Goal: Transaction & Acquisition: Purchase product/service

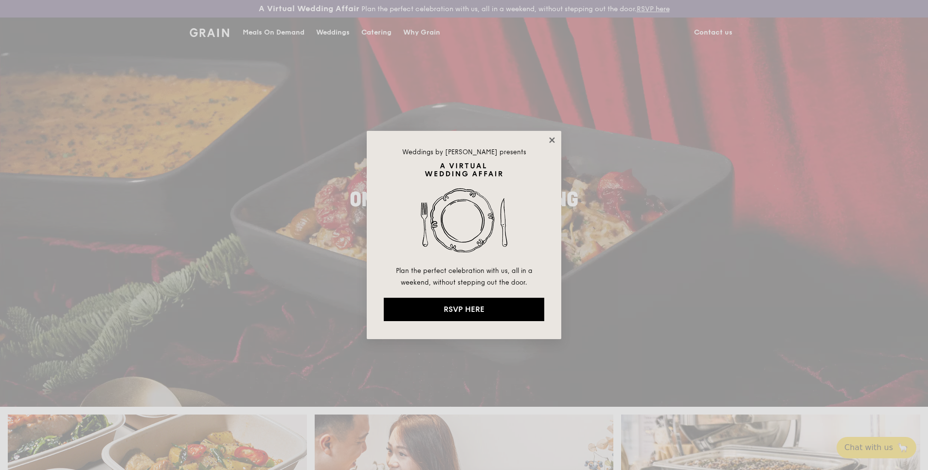
click at [549, 140] on icon at bounding box center [551, 140] width 9 height 9
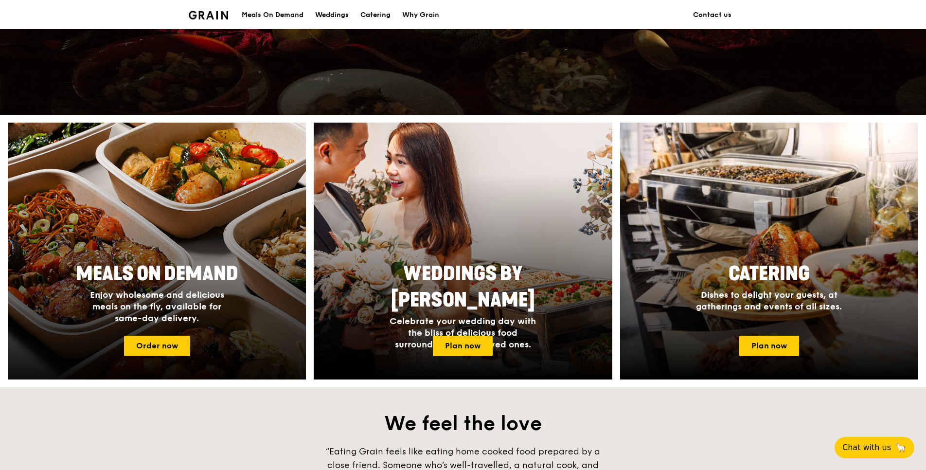
scroll to position [146, 0]
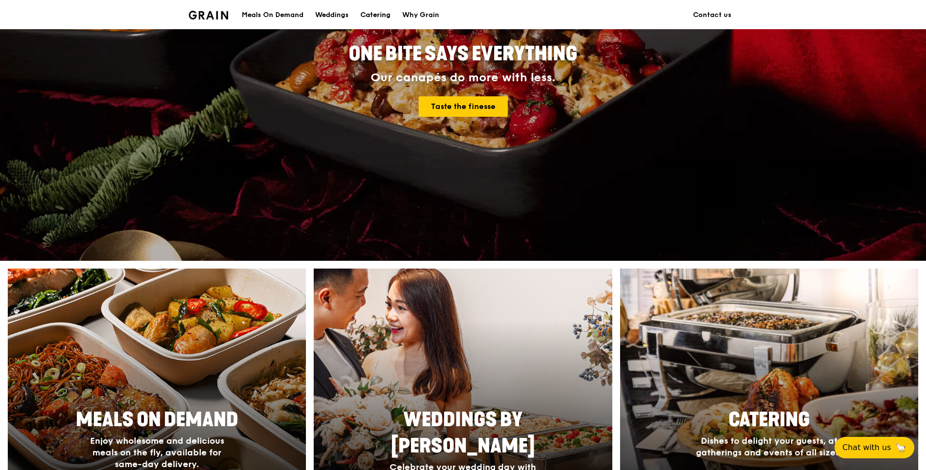
click at [373, 13] on div "Catering" at bounding box center [375, 14] width 30 height 29
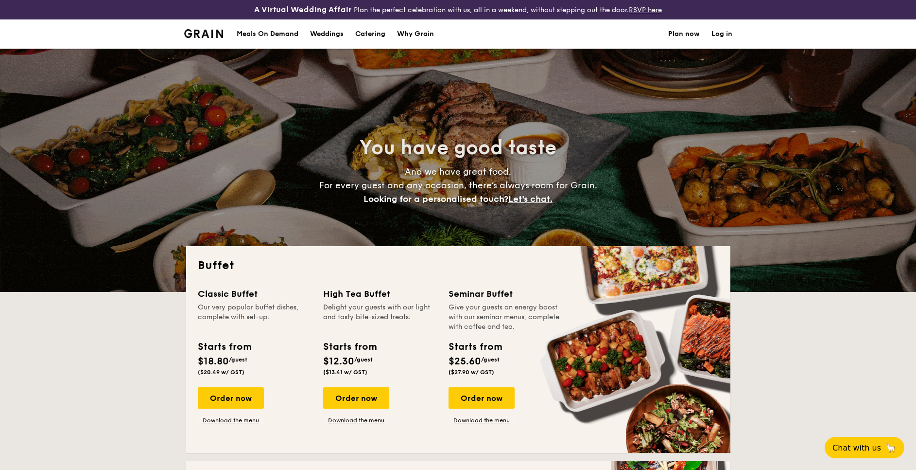
select select
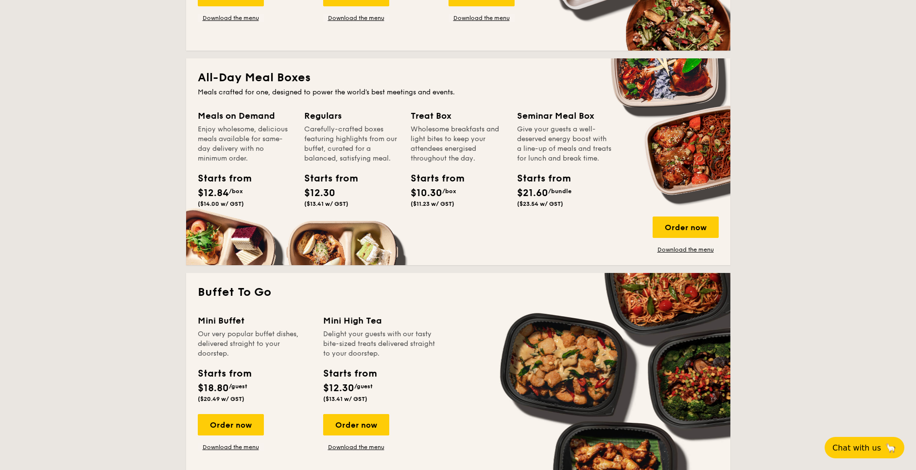
scroll to position [510, 0]
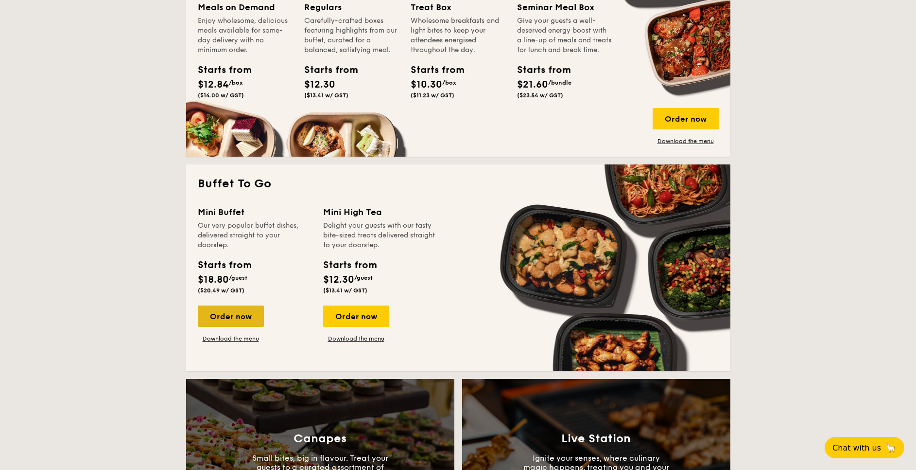
click at [242, 314] on div "Order now" at bounding box center [231, 315] width 66 height 21
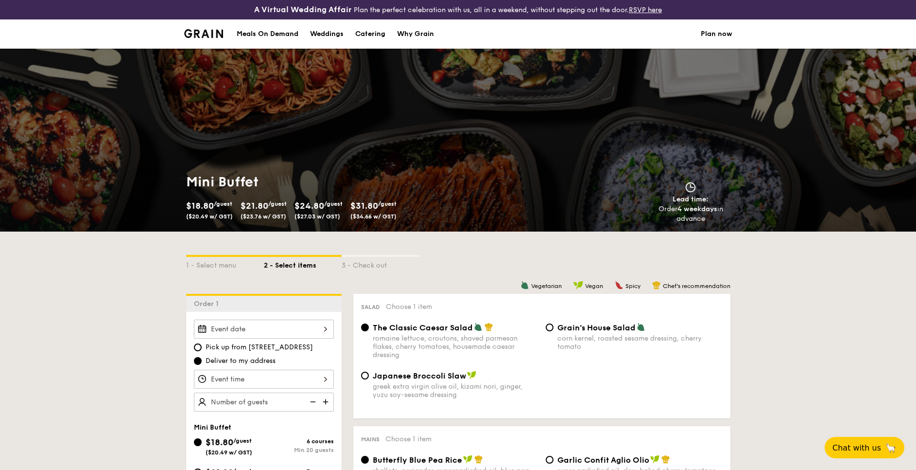
drag, startPoint x: 837, startPoint y: 339, endPoint x: 830, endPoint y: 337, distance: 7.7
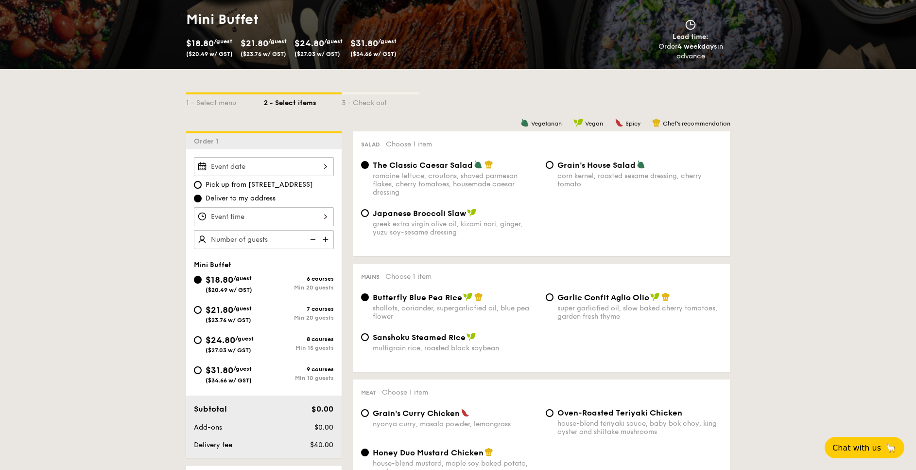
scroll to position [219, 0]
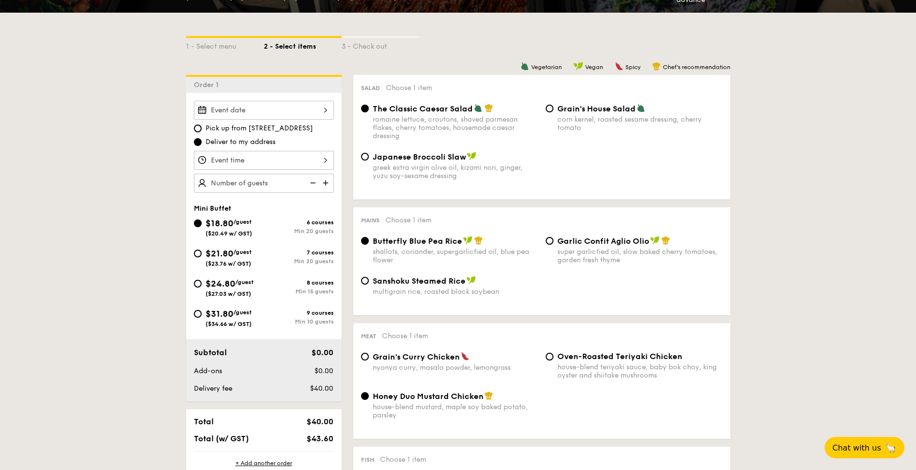
click at [266, 109] on div at bounding box center [264, 110] width 140 height 19
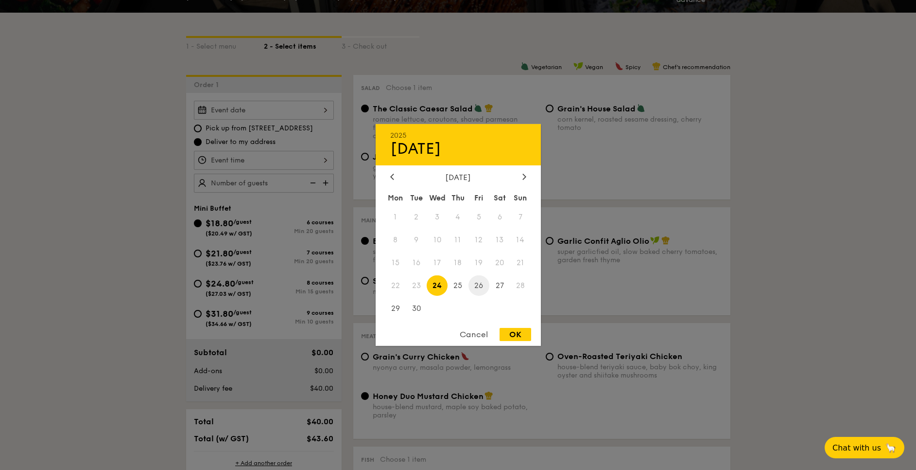
click at [482, 286] on span "26" at bounding box center [479, 285] width 21 height 21
click at [522, 336] on div "OK" at bounding box center [516, 334] width 32 height 13
type input "Sep 26, 2025"
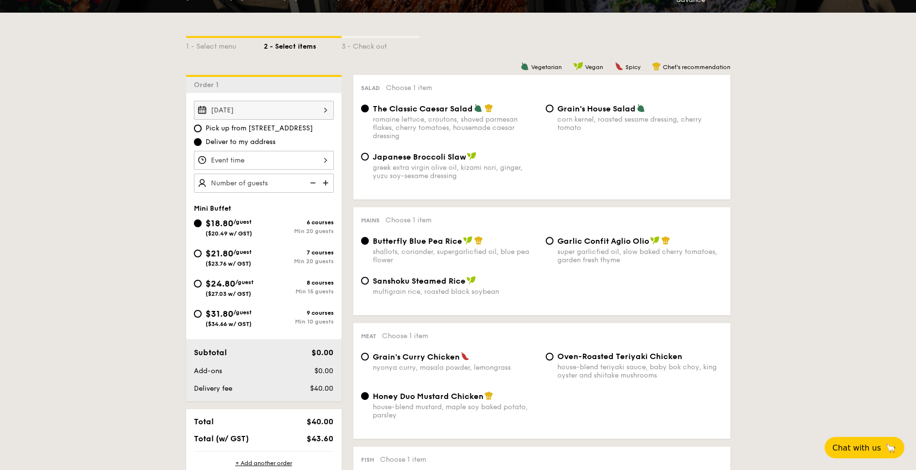
click at [298, 156] on div at bounding box center [264, 160] width 140 height 19
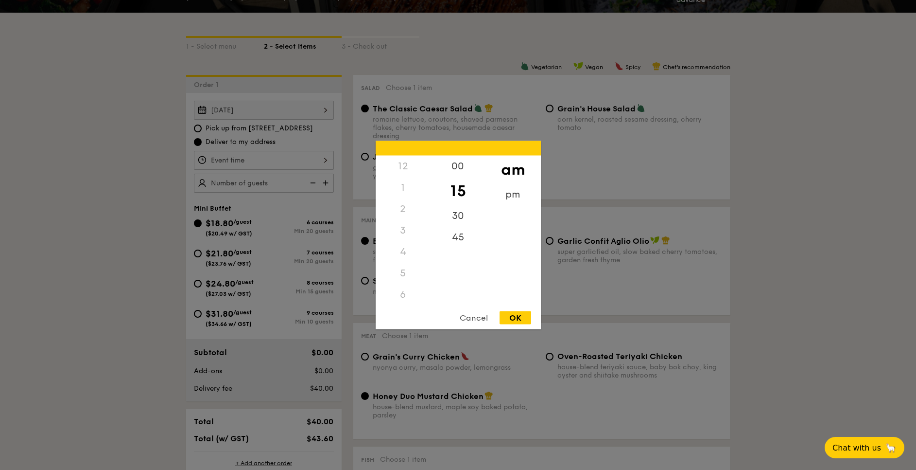
scroll to position [115, 0]
click at [409, 292] on div "11" at bounding box center [403, 290] width 55 height 28
click at [465, 169] on div "00" at bounding box center [458, 170] width 55 height 28
click at [515, 314] on div "OK" at bounding box center [516, 317] width 32 height 13
type input "11:00AM"
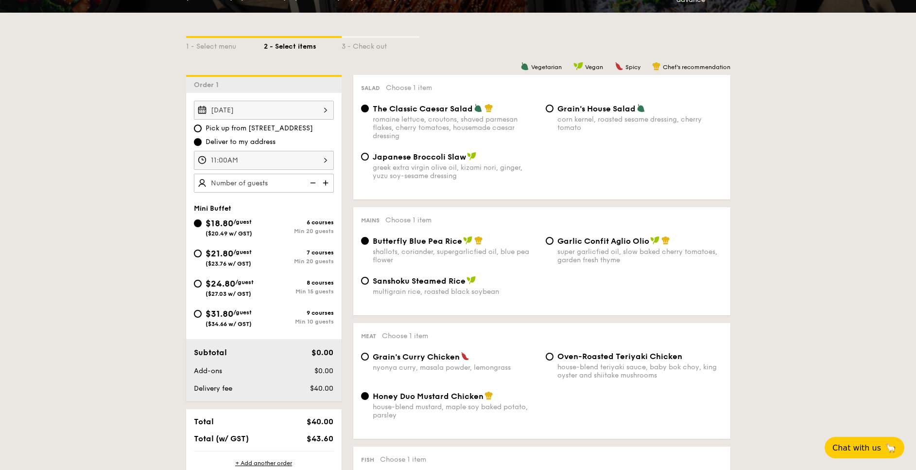
click at [329, 183] on img at bounding box center [326, 183] width 15 height 18
click at [311, 185] on img at bounding box center [312, 183] width 15 height 18
type input "20 guests"
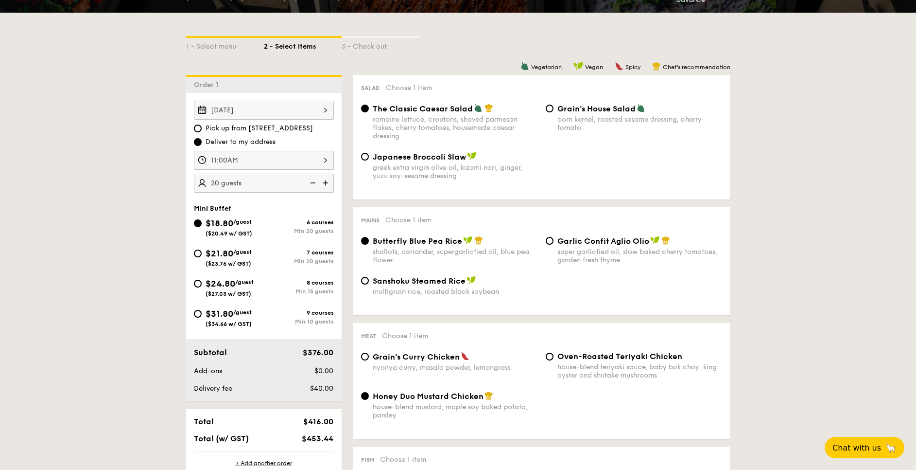
click at [551, 234] on div "Mains Choose 1 item Butterfly Blue Pea Rice shallots, coriander, supergarlicfie…" at bounding box center [541, 261] width 377 height 108
click at [547, 238] on input "Garlic Confit Aglio Olio super garlicfied oil, slow baked cherry tomatoes, gard…" at bounding box center [550, 241] width 8 height 8
radio input "true"
click at [548, 356] on input "Oven-Roasted Teriyaki Chicken house-blend teriyaki sauce, baby bok choy, king o…" at bounding box center [550, 356] width 8 height 8
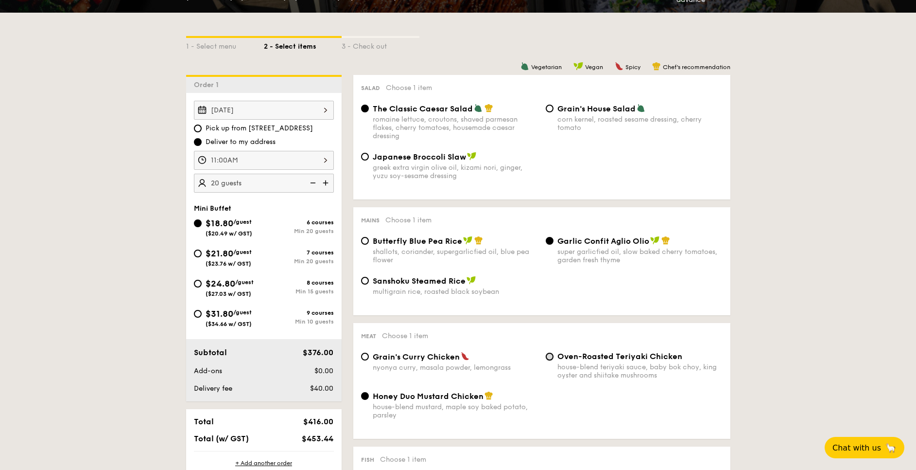
radio input "true"
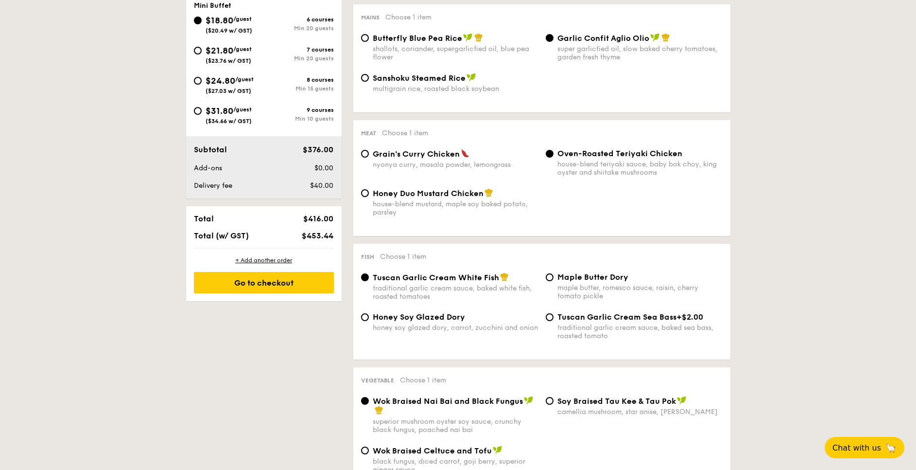
scroll to position [438, 0]
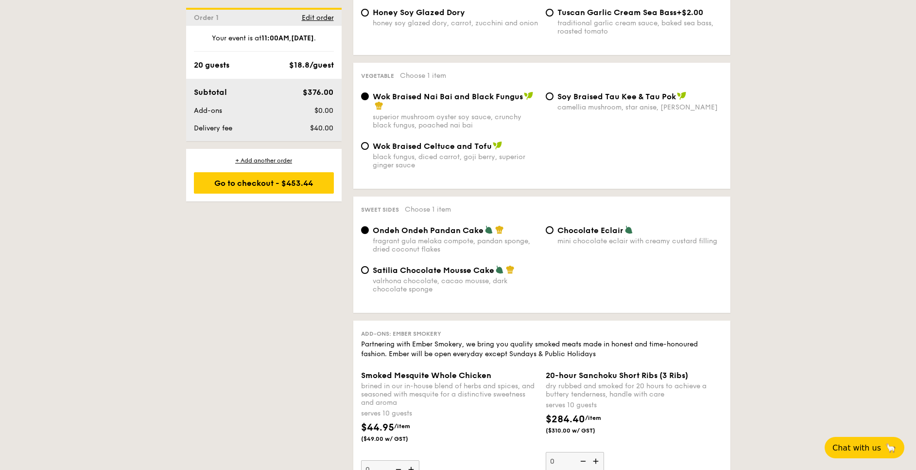
scroll to position [729, 0]
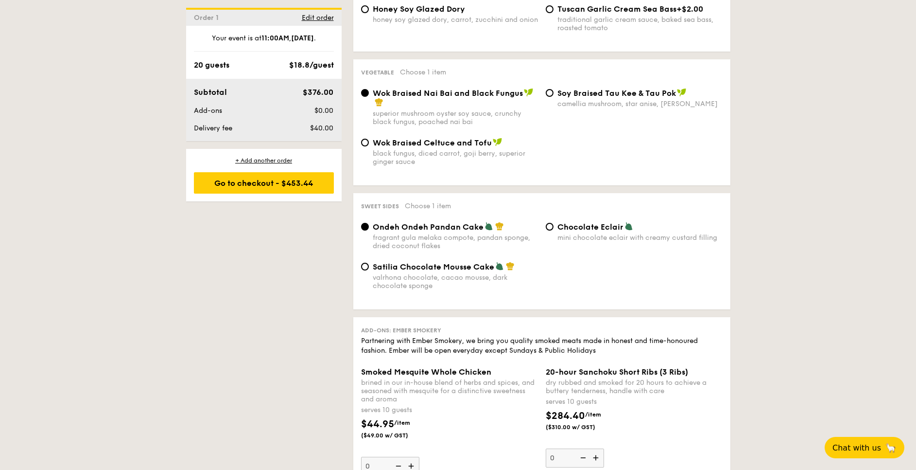
click at [553, 221] on div "Sweet sides Choose 1 item Ondeh Ondeh Pandan Cake fragrant gula melaka compote,…" at bounding box center [541, 251] width 377 height 116
click at [559, 229] on span "Chocolate Eclair" at bounding box center [591, 226] width 66 height 9
click at [554, 229] on input "Chocolate Eclair mini chocolate eclair with creamy custard filling" at bounding box center [550, 227] width 8 height 8
radio input "true"
click at [791, 234] on div "1 - Select menu 2 - Select items 3 - Check out Order 1 Sep 26, 2025 Pick up fro…" at bounding box center [458, 472] width 916 height 1941
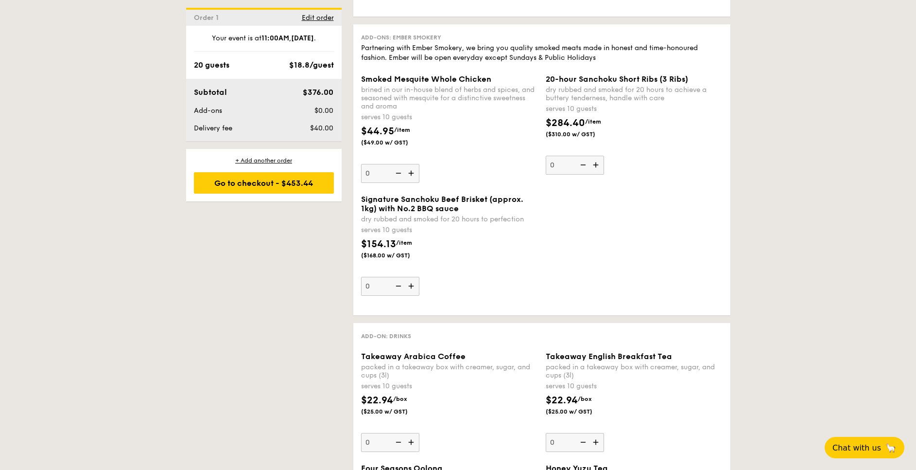
scroll to position [1240, 0]
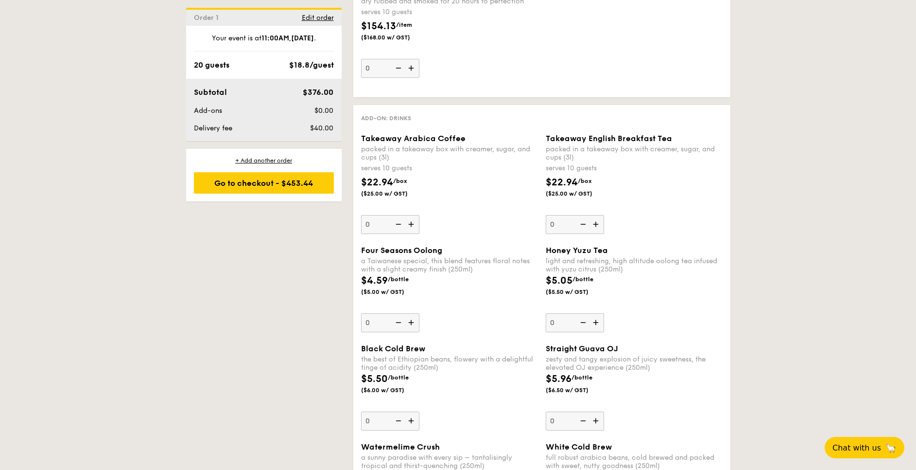
click at [408, 227] on img at bounding box center [412, 224] width 15 height 18
click at [408, 227] on input "0" at bounding box center [390, 224] width 58 height 19
type input "1"
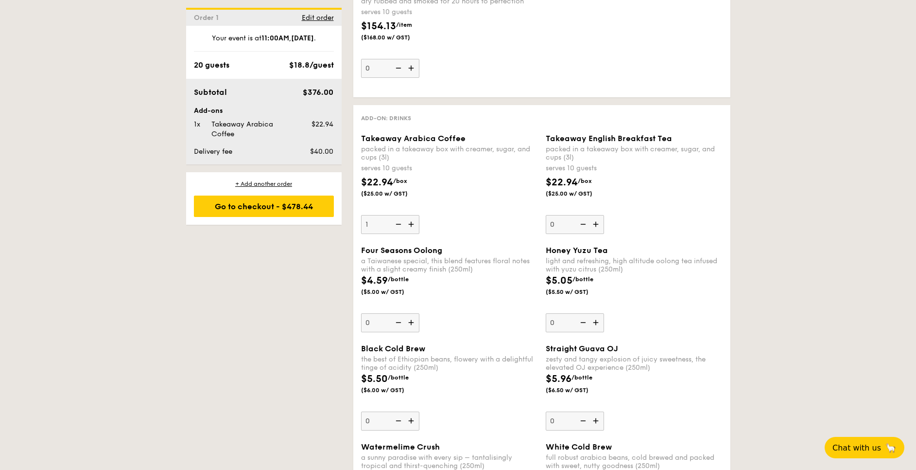
click at [594, 222] on img at bounding box center [597, 224] width 15 height 18
click at [594, 222] on input "0" at bounding box center [575, 224] width 58 height 19
type input "1"
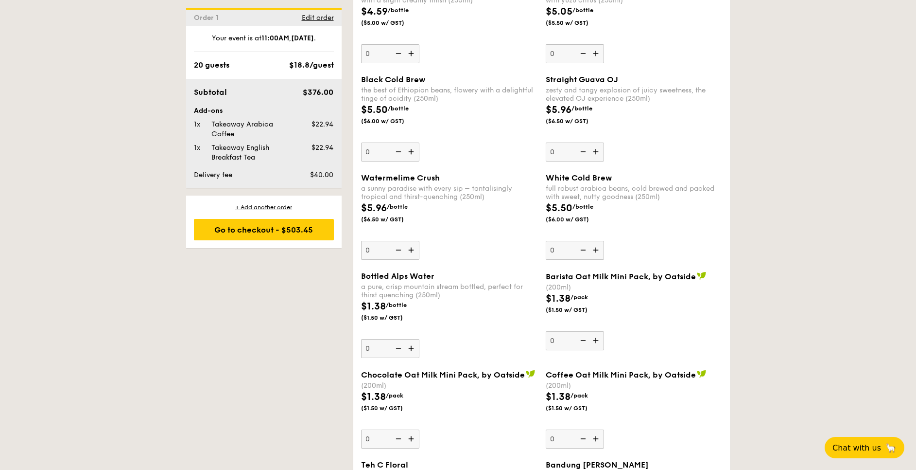
scroll to position [1531, 0]
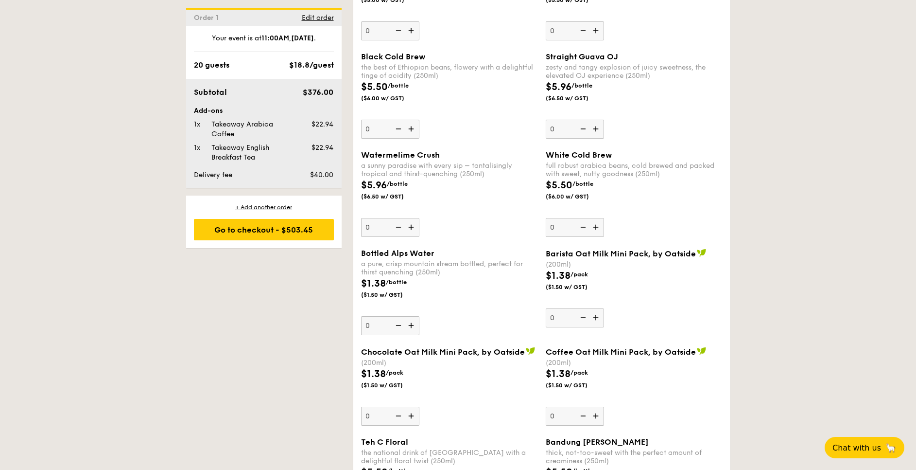
click at [410, 325] on img at bounding box center [412, 325] width 15 height 18
click at [410, 325] on input "0" at bounding box center [390, 325] width 58 height 19
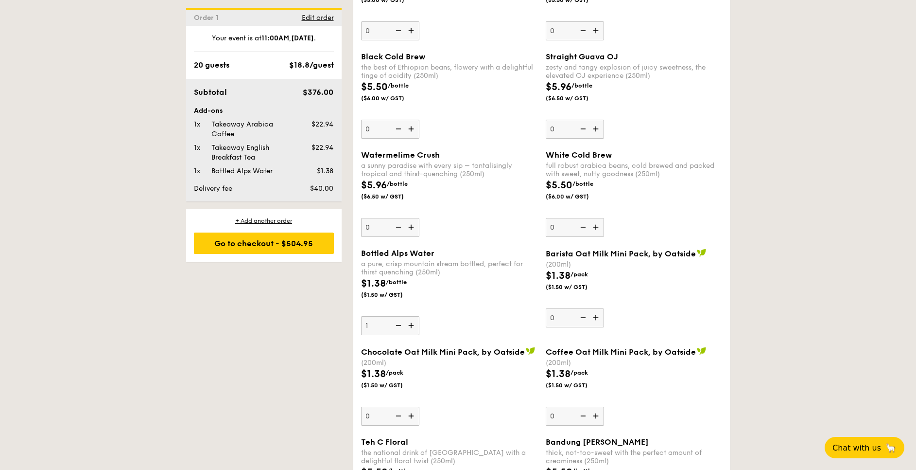
click at [410, 325] on img at bounding box center [412, 325] width 15 height 18
click at [410, 325] on input "1" at bounding box center [390, 325] width 58 height 19
click at [410, 325] on img at bounding box center [412, 325] width 15 height 18
click at [410, 325] on input "2" at bounding box center [390, 325] width 58 height 19
type input "3"
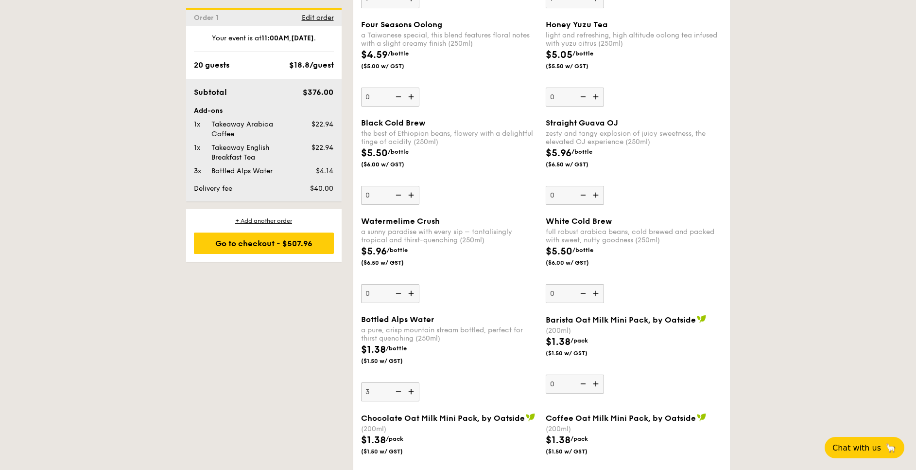
scroll to position [1385, 0]
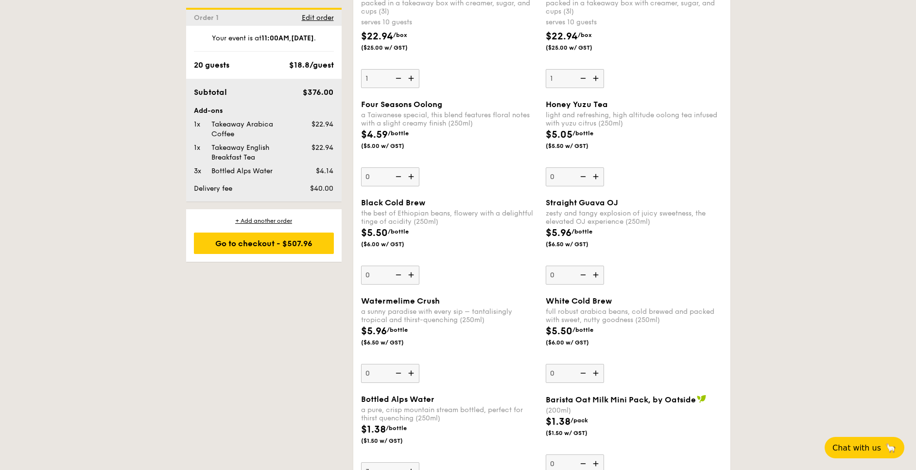
click at [412, 178] on img at bounding box center [412, 176] width 15 height 18
click at [412, 178] on input "0" at bounding box center [390, 176] width 58 height 19
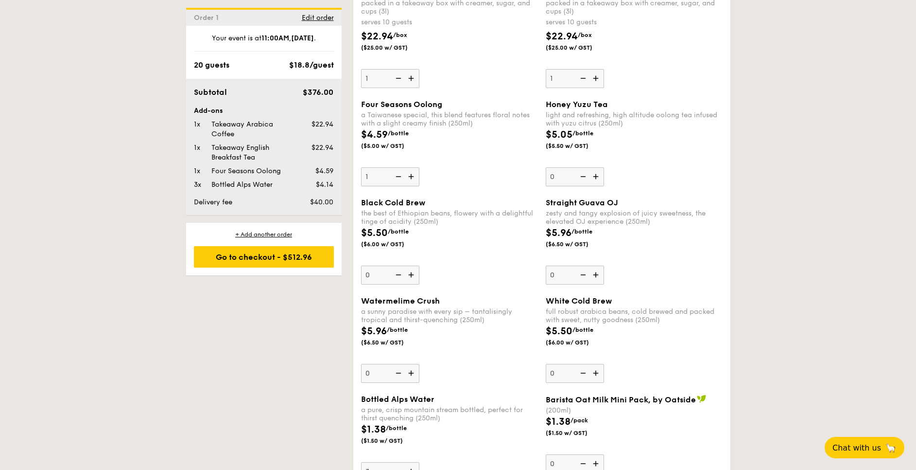
click at [412, 178] on img at bounding box center [412, 176] width 15 height 18
click at [412, 178] on input "1" at bounding box center [390, 176] width 58 height 19
click at [412, 178] on img at bounding box center [412, 176] width 15 height 18
click at [412, 178] on input "2" at bounding box center [390, 176] width 58 height 19
click at [412, 178] on img at bounding box center [412, 176] width 15 height 18
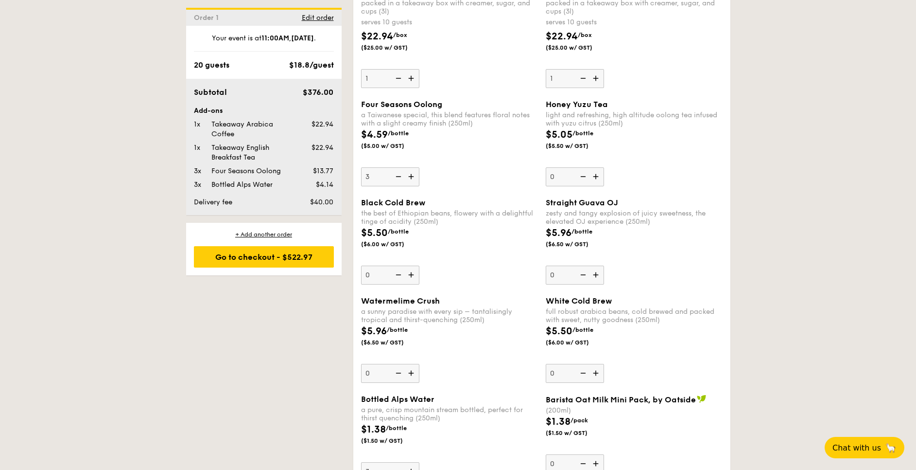
click at [412, 178] on input "3" at bounding box center [390, 176] width 58 height 19
type input "4"
click at [604, 174] on div "Honey Yuzu Tea light and refreshing, high altitude oolong tea infused with yuzu…" at bounding box center [634, 143] width 177 height 87
click at [604, 174] on input "0" at bounding box center [575, 176] width 58 height 19
click at [600, 175] on img at bounding box center [597, 176] width 15 height 18
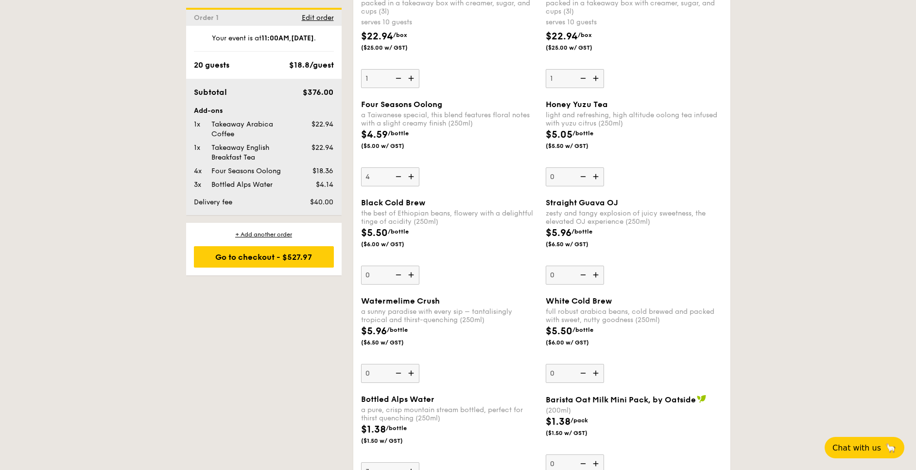
click at [600, 175] on input "0" at bounding box center [575, 176] width 58 height 19
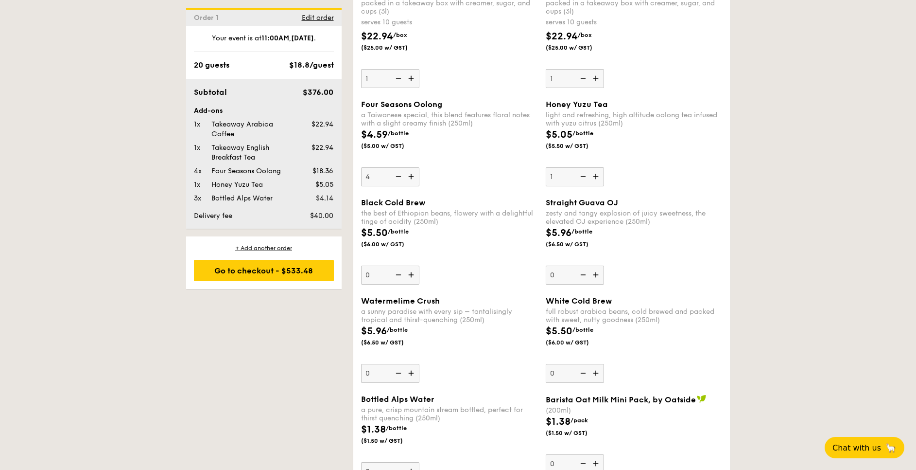
click at [600, 175] on img at bounding box center [597, 176] width 15 height 18
click at [600, 175] on input "1" at bounding box center [575, 176] width 58 height 19
click at [600, 175] on img at bounding box center [597, 176] width 15 height 18
click at [600, 175] on input "2" at bounding box center [575, 176] width 58 height 19
click at [600, 175] on img at bounding box center [597, 176] width 15 height 18
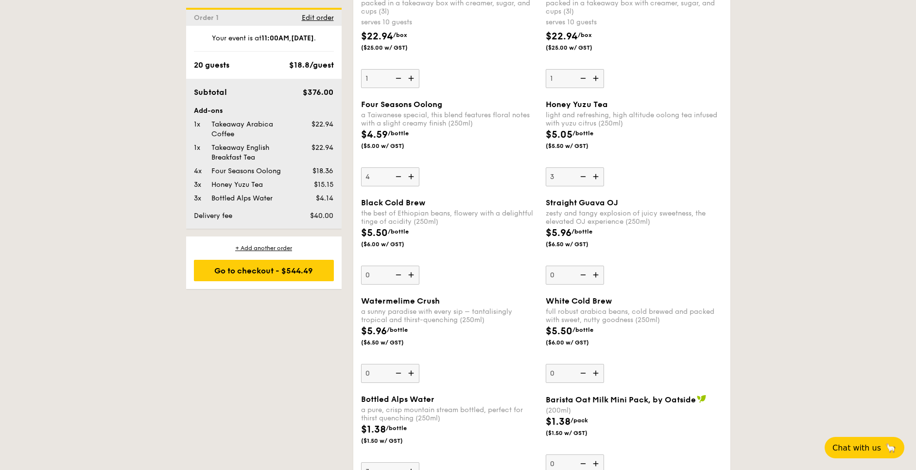
click at [600, 175] on input "3" at bounding box center [575, 176] width 58 height 19
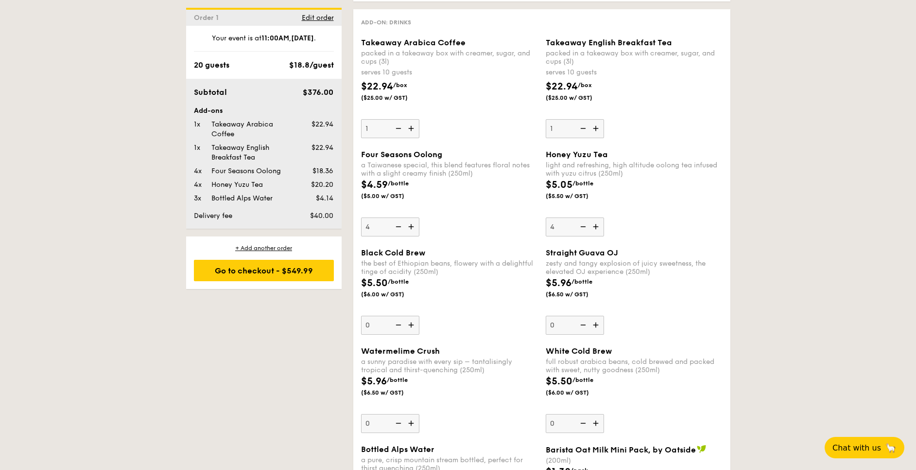
scroll to position [1313, 0]
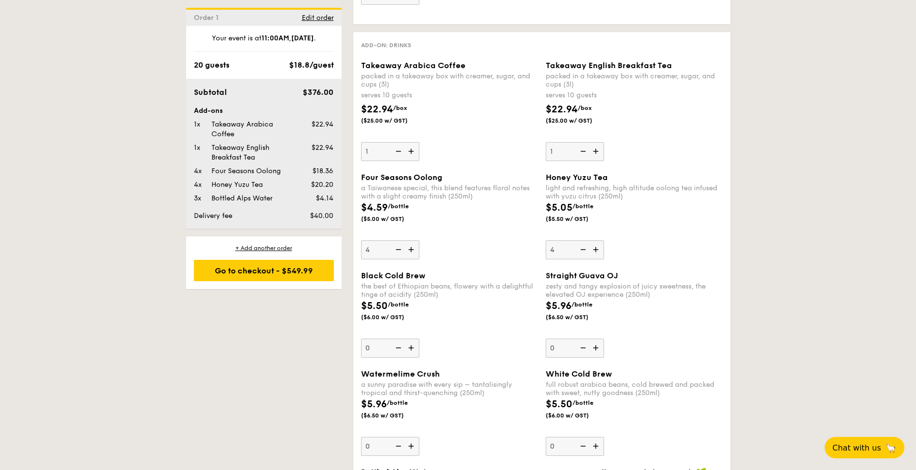
click at [663, 228] on div "$5.05 /bottle ($5.50 w/ GST)" at bounding box center [634, 217] width 185 height 34
click at [604, 240] on input "4" at bounding box center [575, 249] width 58 height 19
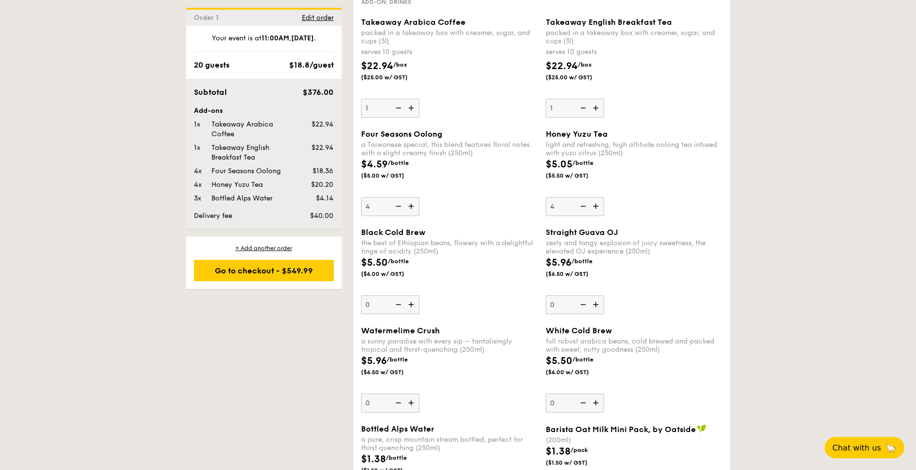
scroll to position [1385, 0]
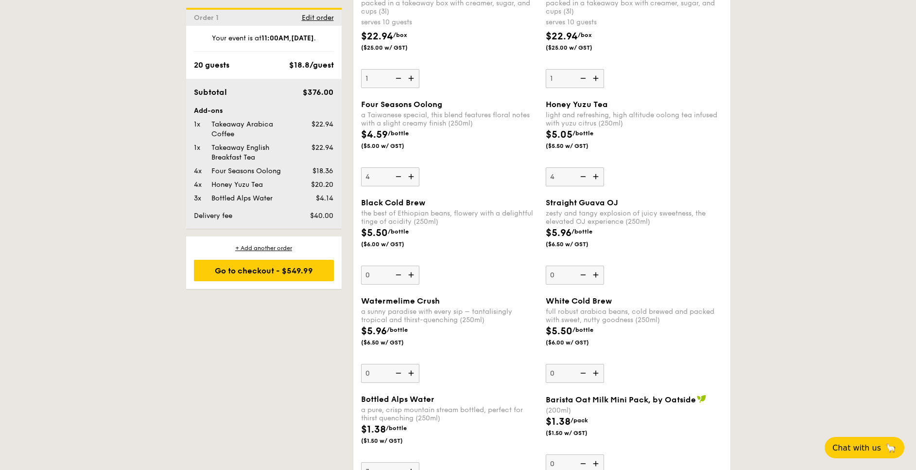
click at [600, 178] on img at bounding box center [597, 176] width 15 height 18
click at [600, 178] on input "4" at bounding box center [575, 176] width 58 height 19
click at [587, 176] on img at bounding box center [582, 176] width 15 height 18
click at [587, 176] on input "5" at bounding box center [575, 176] width 58 height 19
type input "4"
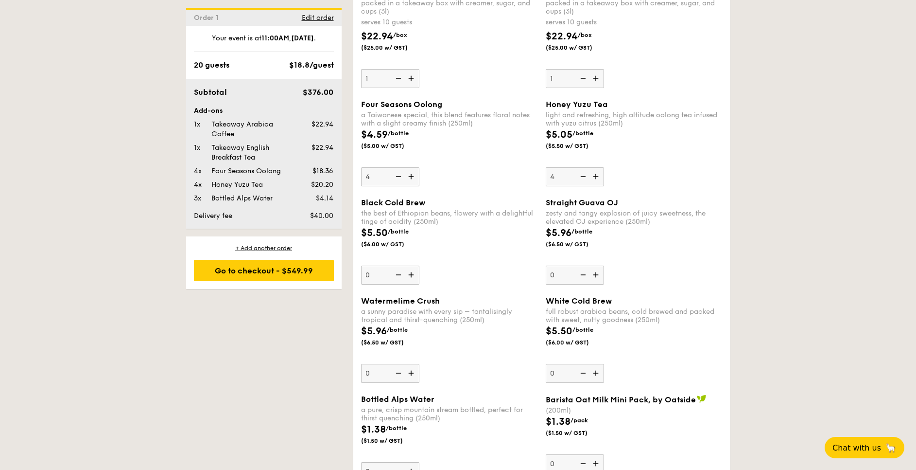
click at [412, 371] on img at bounding box center [412, 373] width 15 height 18
click at [412, 371] on input "0" at bounding box center [390, 373] width 58 height 19
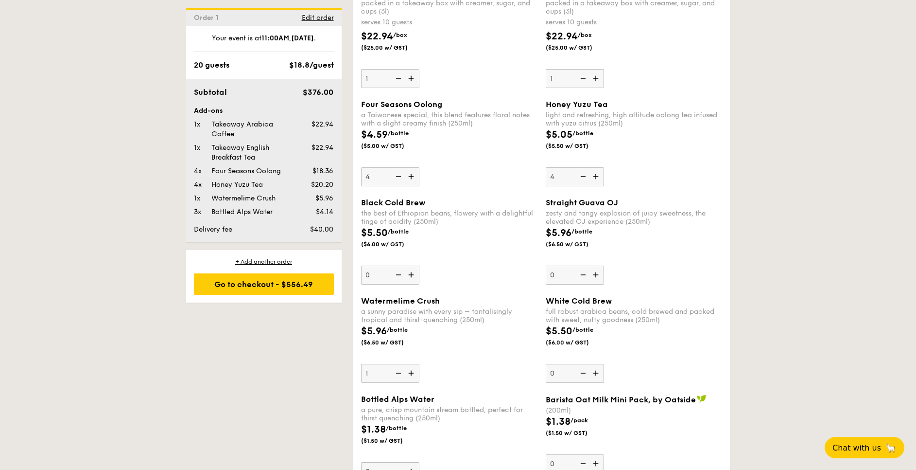
click at [412, 371] on img at bounding box center [412, 373] width 15 height 18
click at [412, 371] on input "1" at bounding box center [390, 373] width 58 height 19
click at [412, 371] on img at bounding box center [412, 373] width 15 height 18
click at [412, 371] on input "2" at bounding box center [390, 373] width 58 height 19
click at [412, 371] on img at bounding box center [412, 373] width 15 height 18
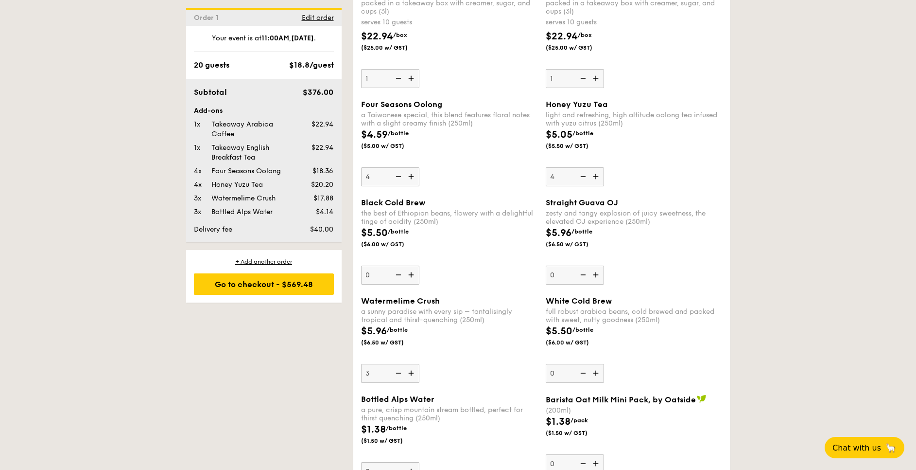
click at [412, 371] on input "3" at bounding box center [390, 373] width 58 height 19
click at [412, 371] on img at bounding box center [412, 373] width 15 height 18
click at [412, 371] on input "4" at bounding box center [390, 373] width 58 height 19
type input "5"
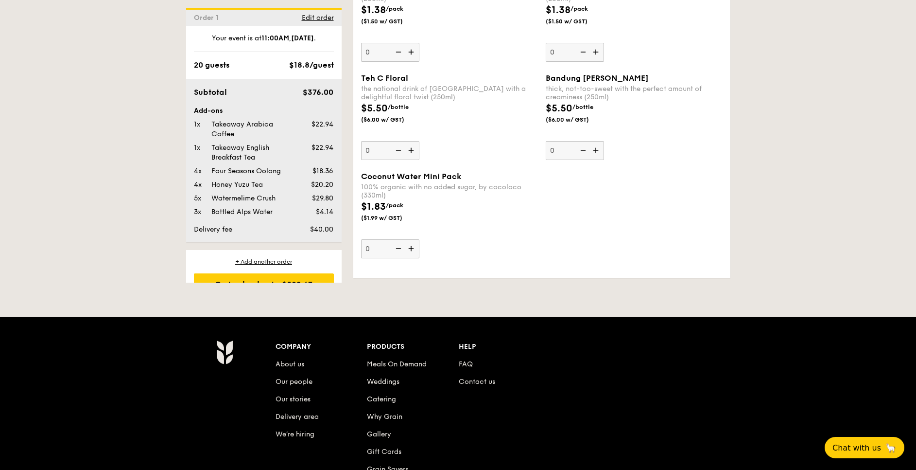
scroll to position [1896, 0]
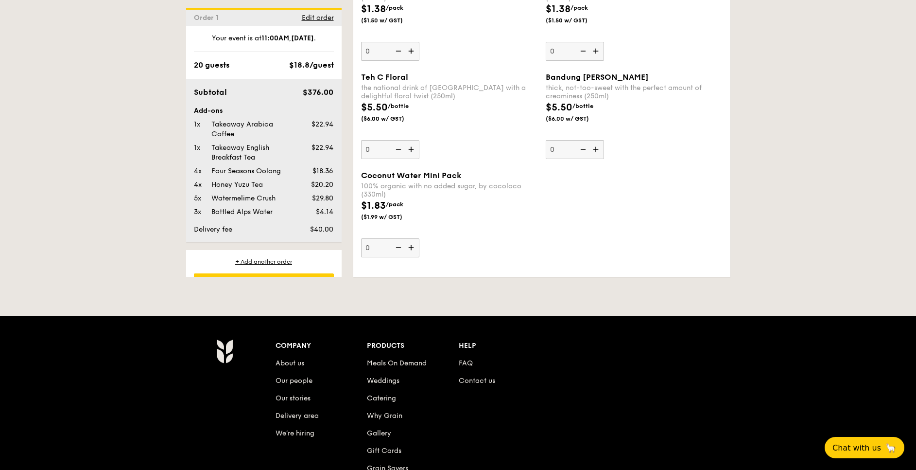
click at [413, 249] on img at bounding box center [412, 247] width 15 height 18
click at [413, 249] on input "0" at bounding box center [390, 247] width 58 height 19
click at [413, 249] on img at bounding box center [412, 247] width 15 height 18
click at [413, 249] on input "1" at bounding box center [390, 247] width 58 height 19
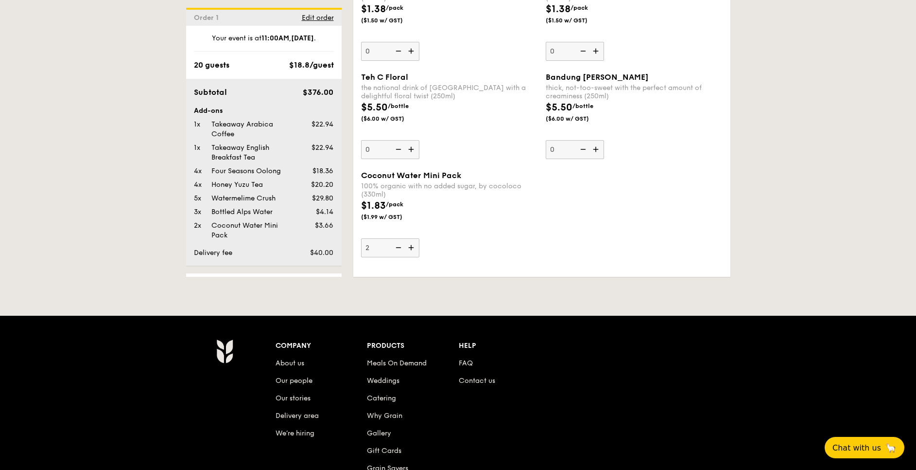
click at [413, 249] on img at bounding box center [412, 247] width 15 height 18
click at [413, 249] on input "2" at bounding box center [390, 247] width 58 height 19
click at [413, 249] on img at bounding box center [412, 247] width 15 height 18
click at [413, 249] on input "3" at bounding box center [390, 247] width 58 height 19
click at [413, 249] on img at bounding box center [412, 247] width 15 height 18
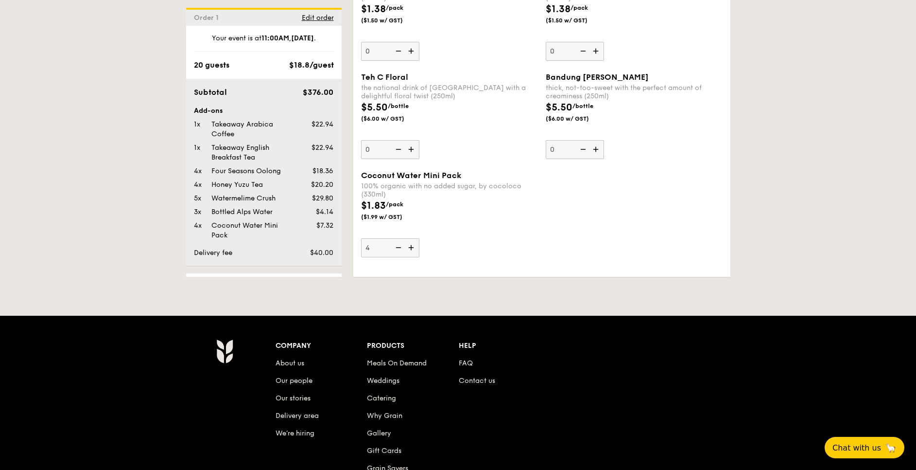
click at [413, 249] on input "4" at bounding box center [390, 247] width 58 height 19
type input "5"
click at [519, 254] on div "Coconut Water Mini Pack 100% organic with no added sugar, by cocoloco (330ml) $…" at bounding box center [449, 214] width 177 height 87
click at [420, 254] on input "5" at bounding box center [390, 247] width 58 height 19
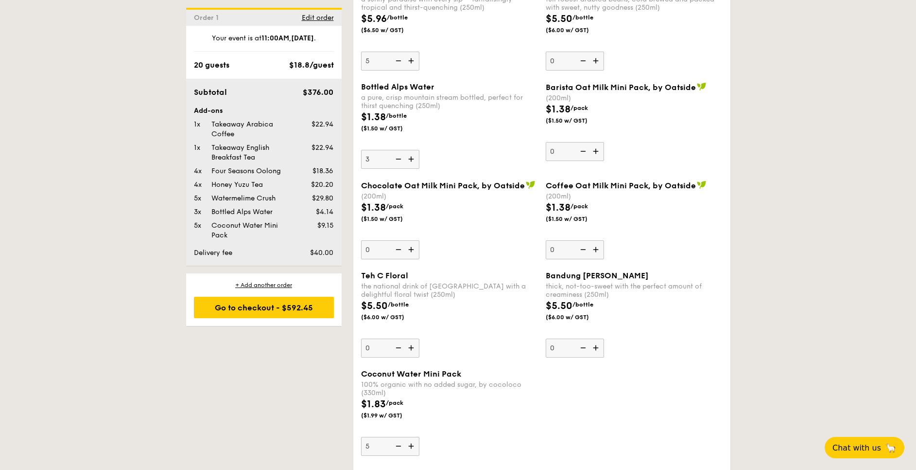
scroll to position [1531, 0]
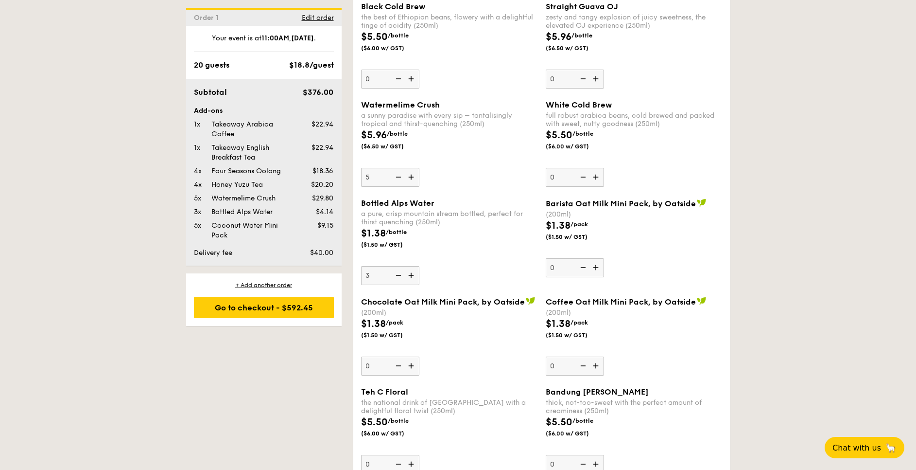
scroll to position [1604, 0]
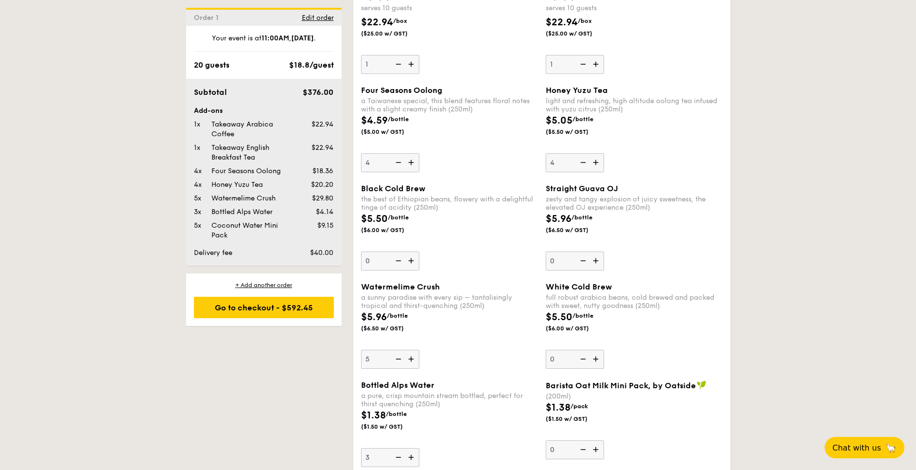
scroll to position [1446, 0]
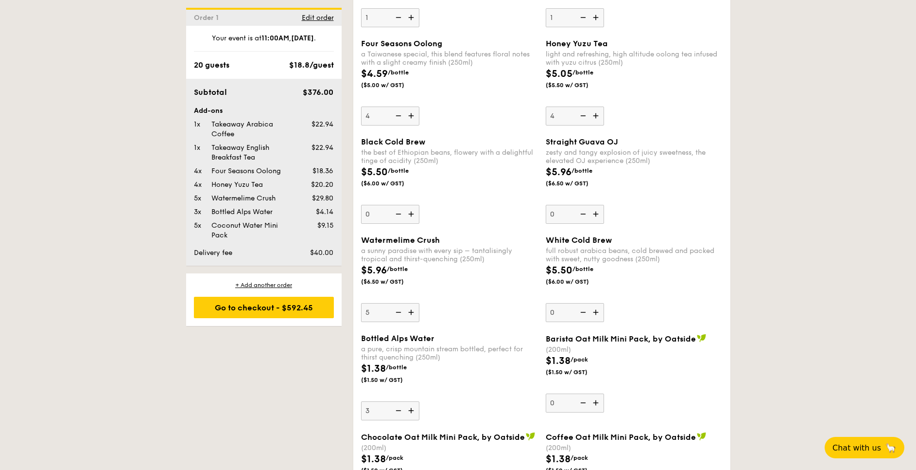
click at [416, 407] on img at bounding box center [412, 410] width 15 height 18
click at [416, 407] on input "3" at bounding box center [390, 410] width 58 height 19
click at [401, 409] on img at bounding box center [397, 410] width 15 height 18
click at [401, 409] on input "4" at bounding box center [390, 410] width 58 height 19
click at [413, 411] on img at bounding box center [412, 410] width 15 height 18
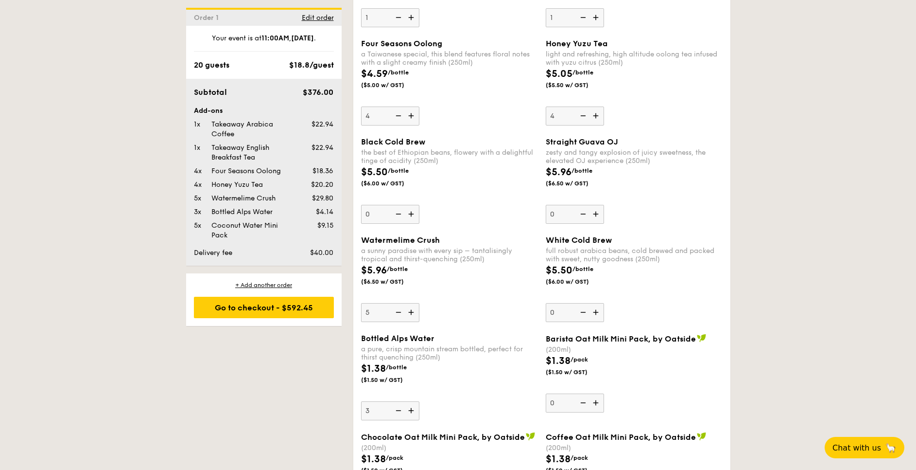
click at [413, 411] on input "3" at bounding box center [390, 410] width 58 height 19
click at [413, 411] on img at bounding box center [412, 410] width 15 height 18
click at [413, 411] on input "4" at bounding box center [390, 410] width 58 height 19
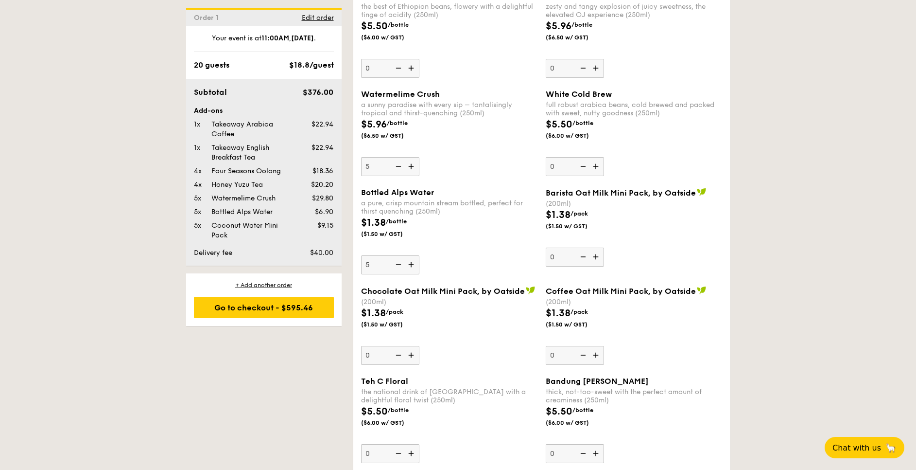
scroll to position [1519, 0]
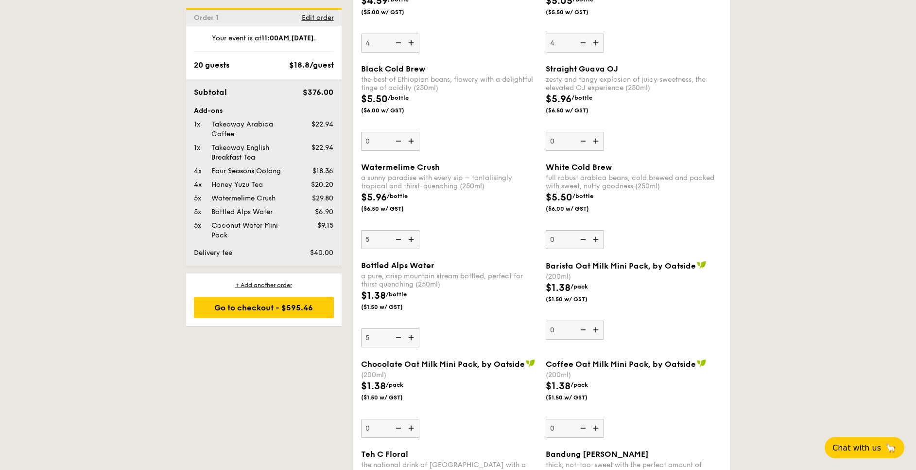
click at [403, 335] on img at bounding box center [397, 337] width 15 height 18
click at [403, 335] on input "5" at bounding box center [390, 337] width 58 height 19
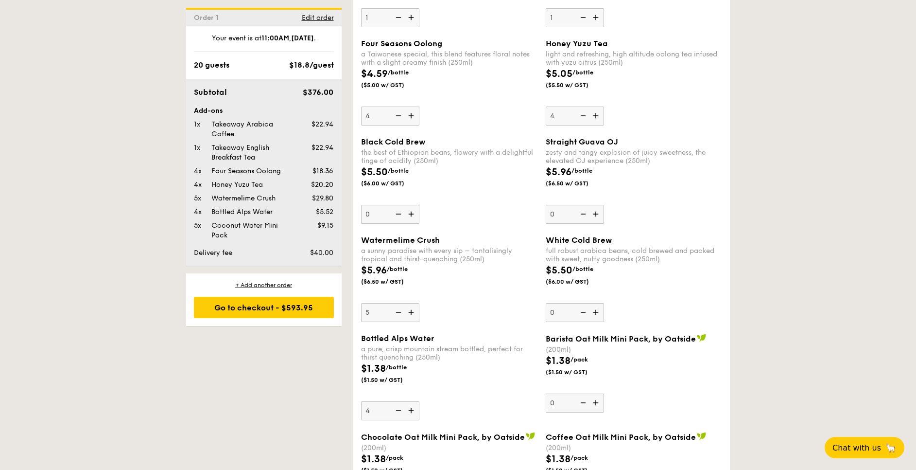
click at [412, 410] on img at bounding box center [412, 410] width 15 height 18
click at [412, 410] on input "4" at bounding box center [390, 410] width 58 height 19
type input "5"
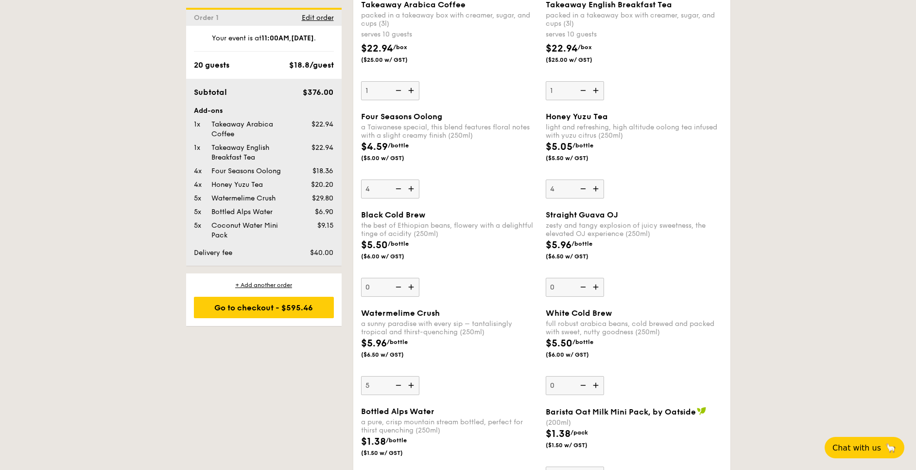
click at [409, 189] on img at bounding box center [412, 188] width 15 height 18
click at [409, 189] on input "4" at bounding box center [390, 188] width 58 height 19
type input "5"
click at [593, 186] on img at bounding box center [597, 188] width 15 height 18
click at [593, 186] on input "4" at bounding box center [575, 188] width 58 height 19
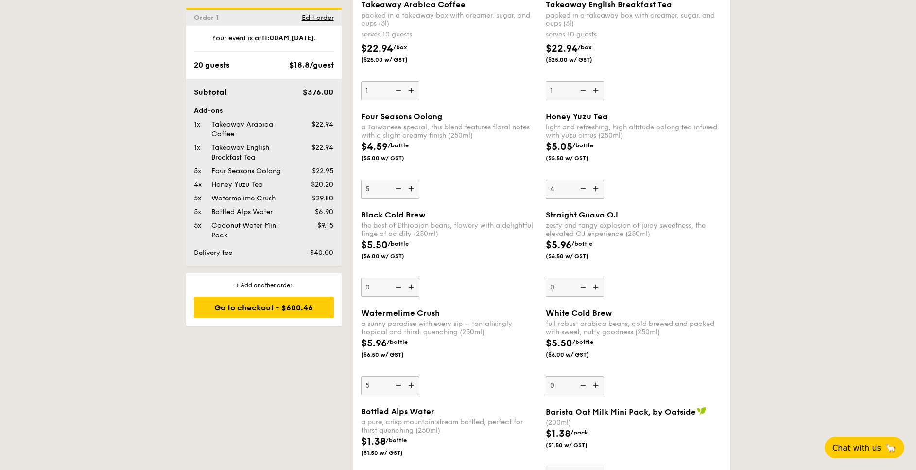
type input "5"
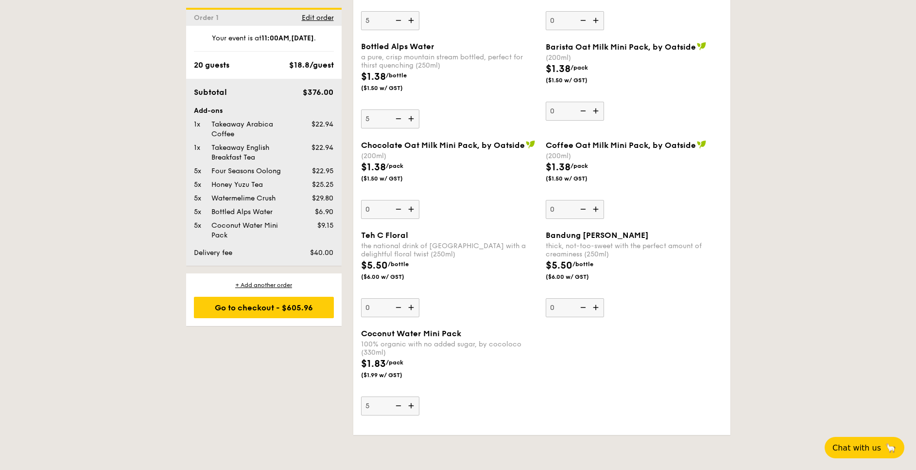
scroll to position [1328, 0]
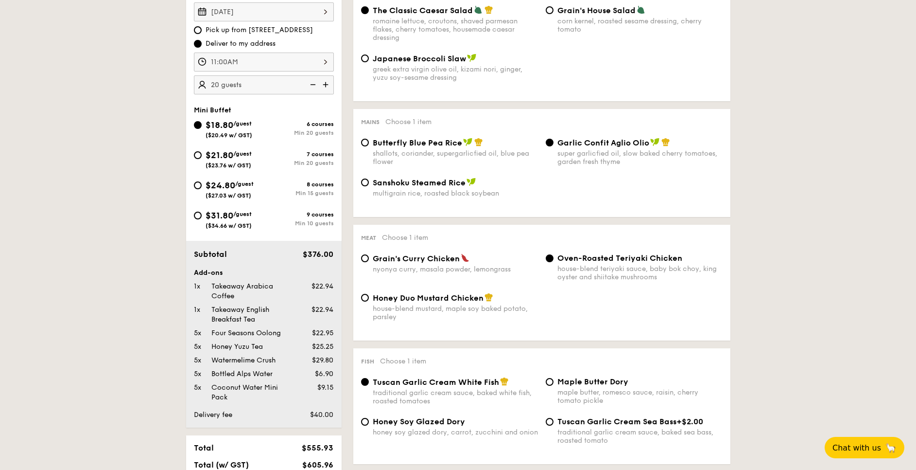
scroll to position [207, 0]
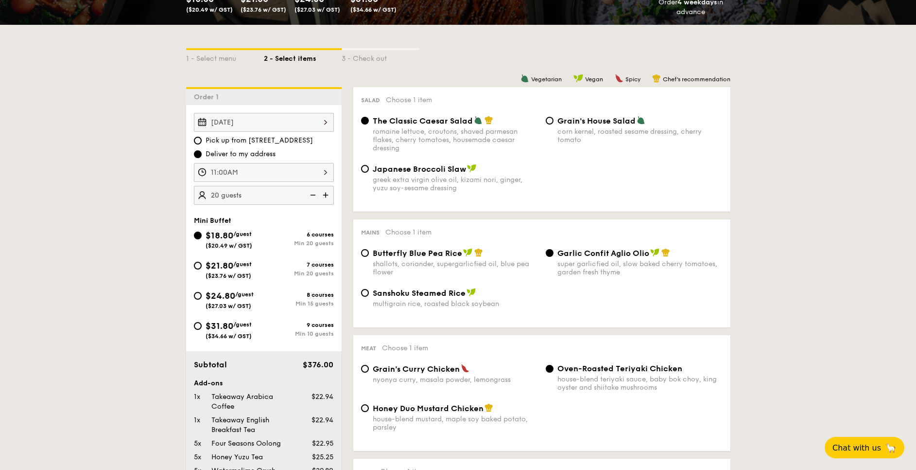
click at [206, 267] on span "$21.80" at bounding box center [220, 265] width 28 height 11
click at [202, 267] on input "$21.80 /guest ($23.76 w/ GST) 7 courses Min 20 guests" at bounding box center [198, 266] width 8 height 8
radio input "true"
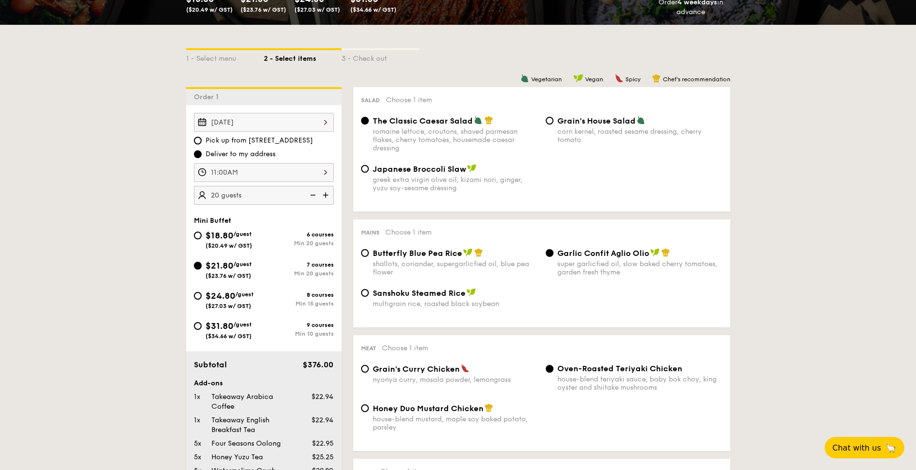
radio input "true"
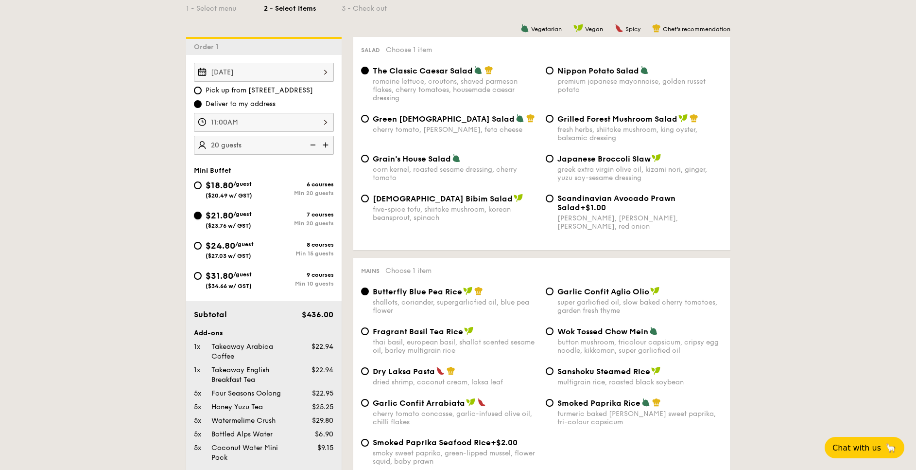
scroll to position [280, 0]
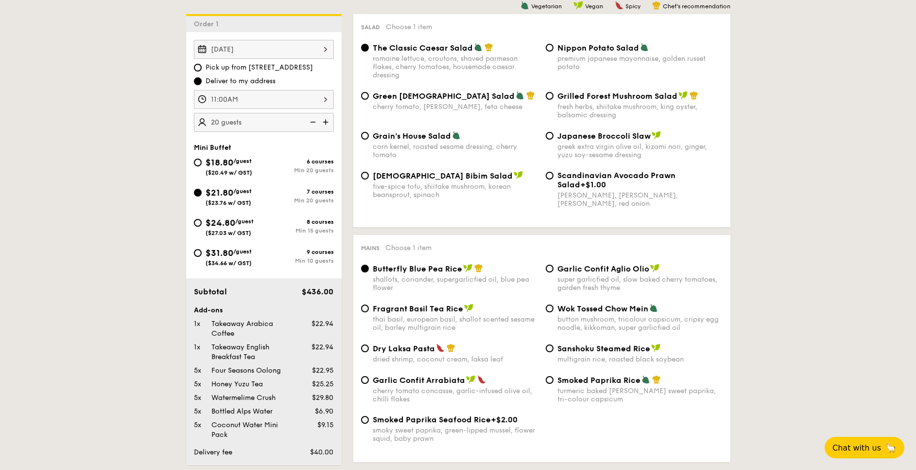
click at [567, 267] on span "Garlic Confit Aglio Olio" at bounding box center [604, 268] width 92 height 9
click at [554, 267] on input "Garlic Confit Aglio Olio super garlicfied oil, slow baked cherry tomatoes, gard…" at bounding box center [550, 268] width 8 height 8
radio input "true"
click at [407, 272] on span "Butterfly Blue Pea Rice" at bounding box center [417, 268] width 89 height 9
click at [369, 272] on input "Butterfly Blue Pea Rice shallots, coriander, supergarlicfied oil, blue pea flow…" at bounding box center [365, 268] width 8 height 8
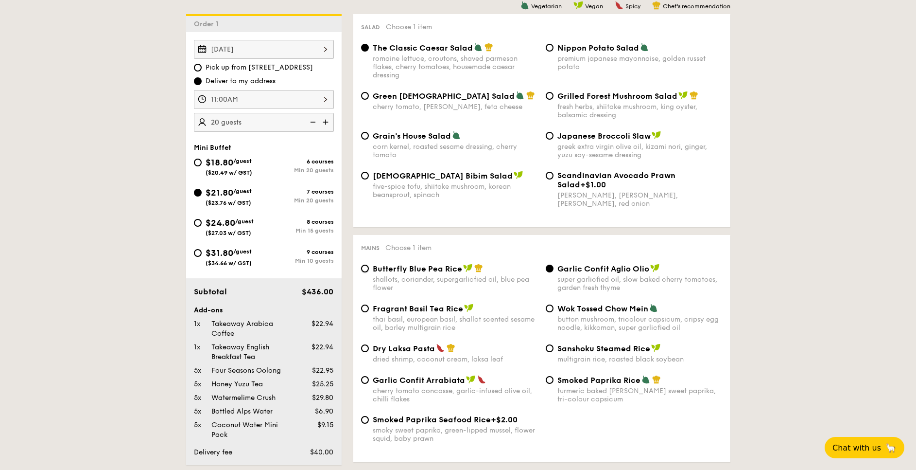
radio input "true"
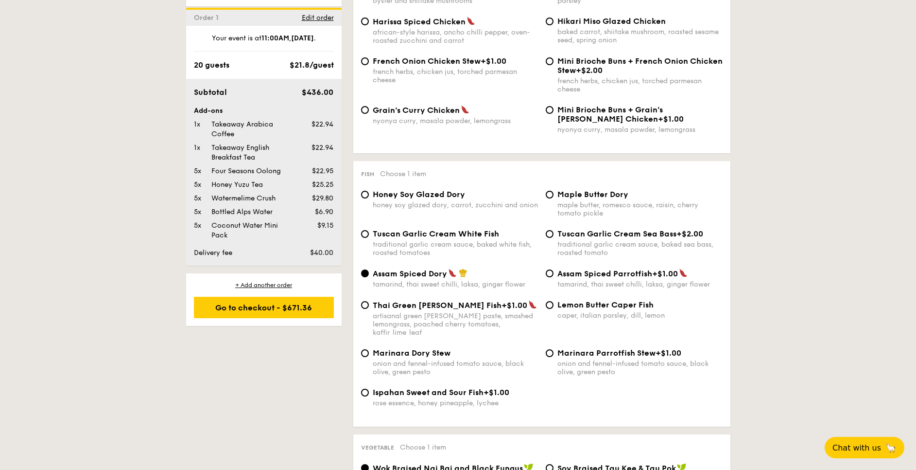
scroll to position [863, 0]
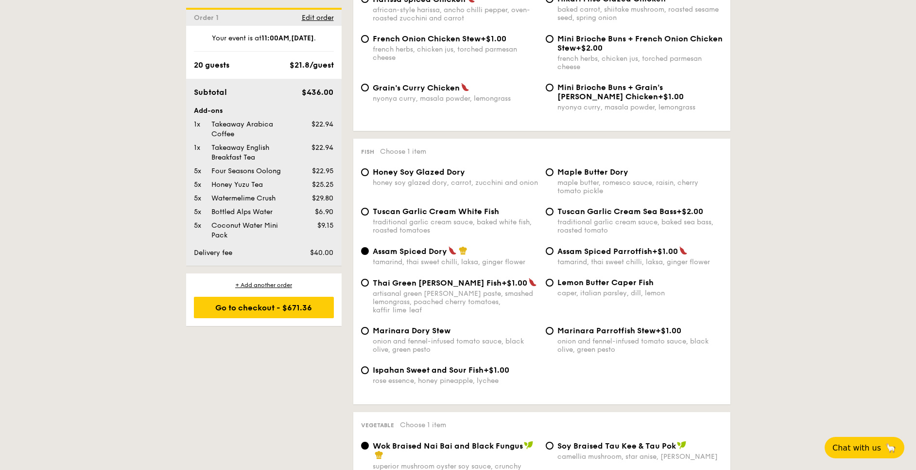
click at [429, 221] on div "traditional garlic cream sauce, baked white fish, roasted tomatoes" at bounding box center [455, 226] width 165 height 17
click at [369, 215] on input "Tuscan Garlic Cream White Fish traditional garlic cream sauce, baked white fish…" at bounding box center [365, 212] width 8 height 8
radio input "true"
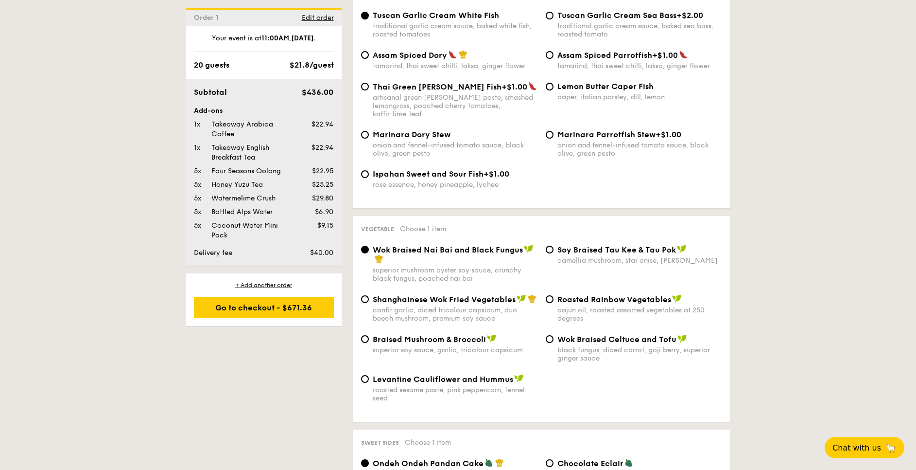
scroll to position [1082, 0]
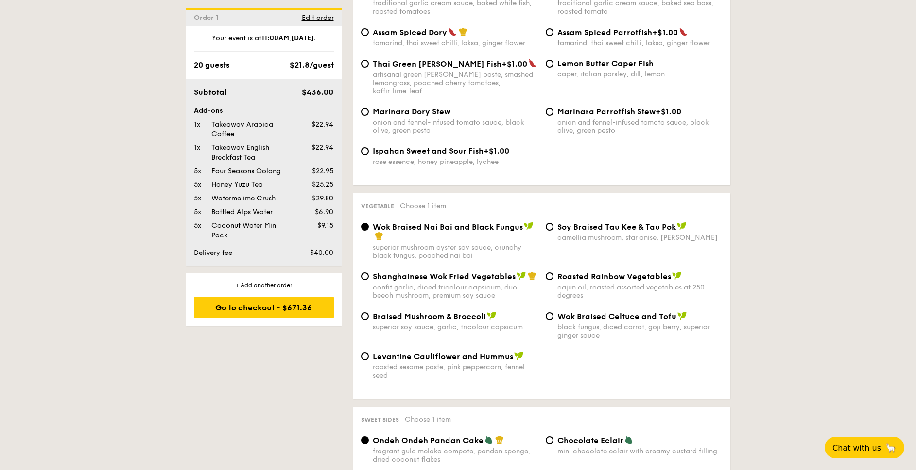
click at [461, 272] on span "Shanghainese Wok Fried Vegetables" at bounding box center [444, 276] width 143 height 9
click at [369, 272] on input "Shanghainese Wok Fried Vegetables confit garlic, diced tricolour capsicum, duo …" at bounding box center [365, 276] width 8 height 8
radio input "true"
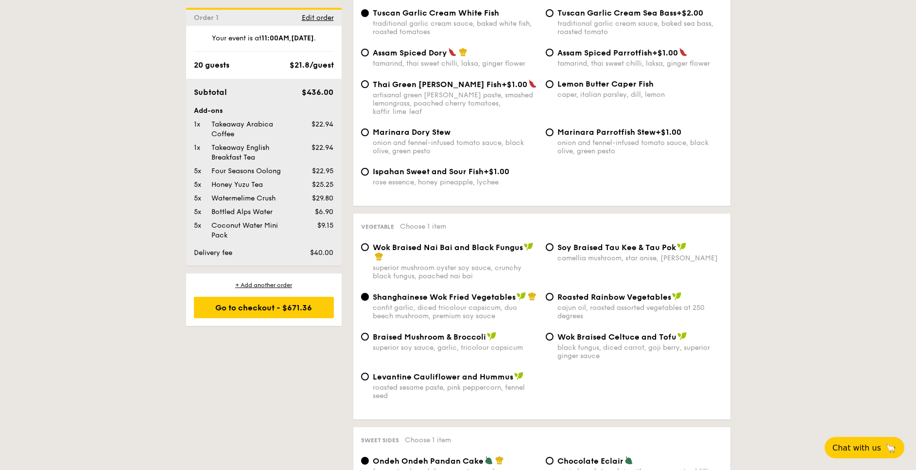
scroll to position [1155, 0]
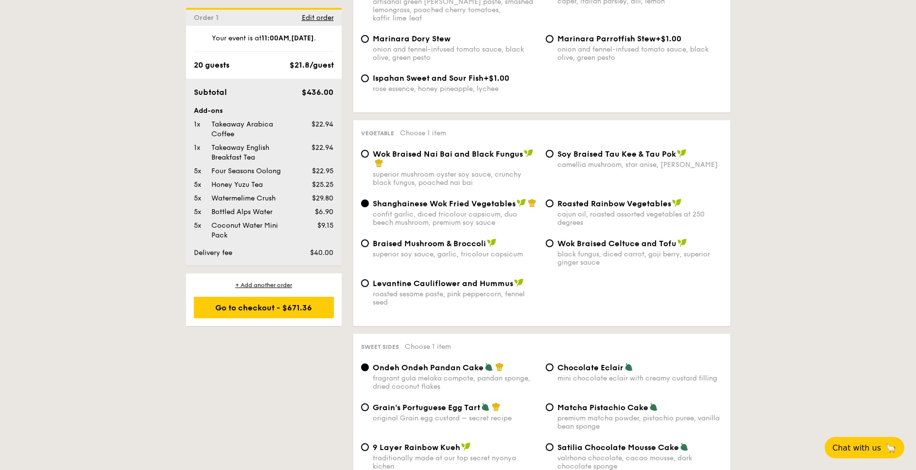
click at [446, 170] on div "superior mushroom oyster soy sauce, crunchy black fungus, poached nai bai" at bounding box center [455, 178] width 165 height 17
click at [369, 158] on input "Wok Braised Nai Bai and Black Fungus superior mushroom oyster soy sauce, crunch…" at bounding box center [365, 154] width 8 height 8
radio input "true"
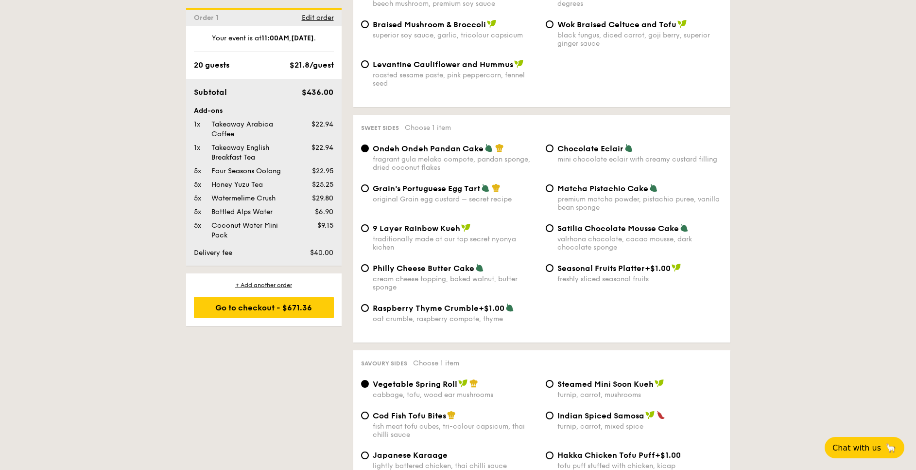
click at [580, 155] on div "mini chocolate eclair with creamy custard filling" at bounding box center [640, 159] width 165 height 8
click at [554, 147] on input "Chocolate Eclair mini chocolate eclair with creamy custard filling" at bounding box center [550, 148] width 8 height 8
radio input "true"
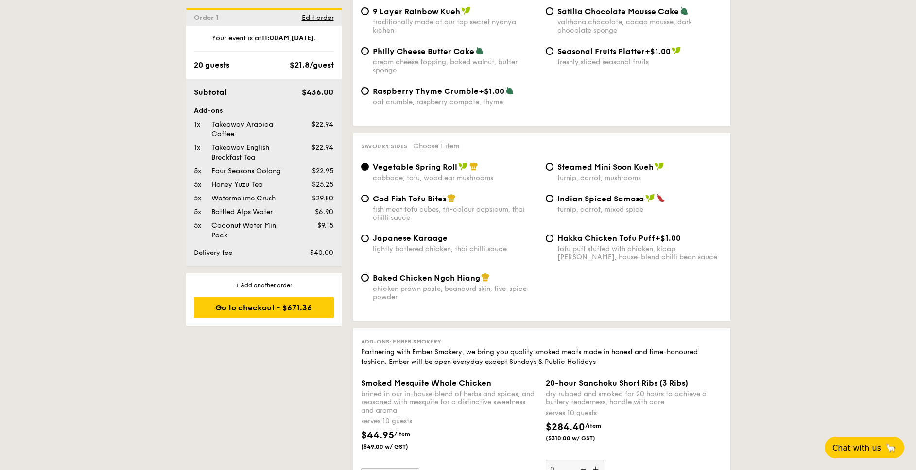
scroll to position [1592, 0]
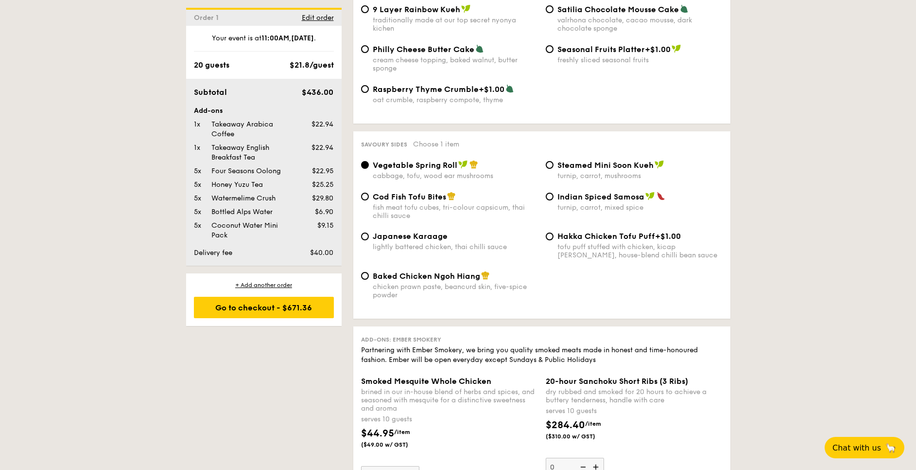
click at [433, 203] on div "fish meat tofu cubes, tri-colour capsicum, thai chilli sauce" at bounding box center [455, 211] width 165 height 17
click at [369, 199] on input "Cod Fish Tofu Bites fish meat tofu cubes, tri-colour capsicum, thai chilli sauce" at bounding box center [365, 197] width 8 height 8
radio input "true"
click at [113, 194] on div "1 - Select menu 2 - Select items 3 - Check out Order 1 Sep 26, 2025 Pick up fro…" at bounding box center [458, 45] width 916 height 2813
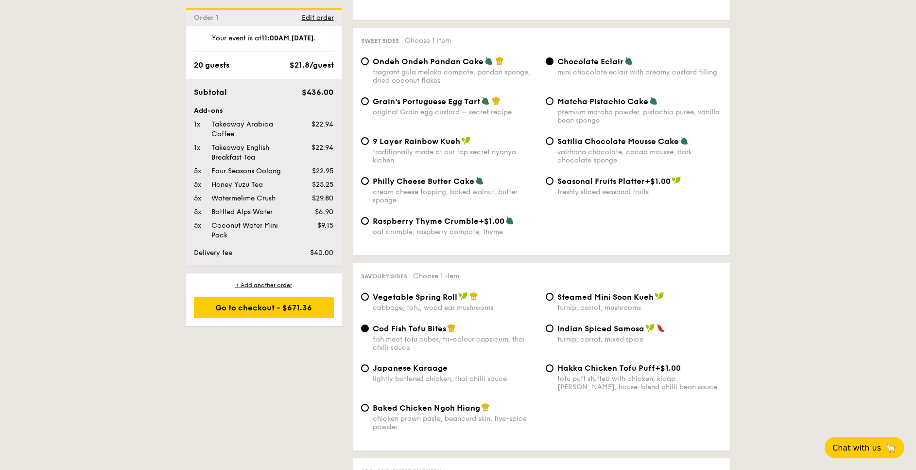
scroll to position [1446, 0]
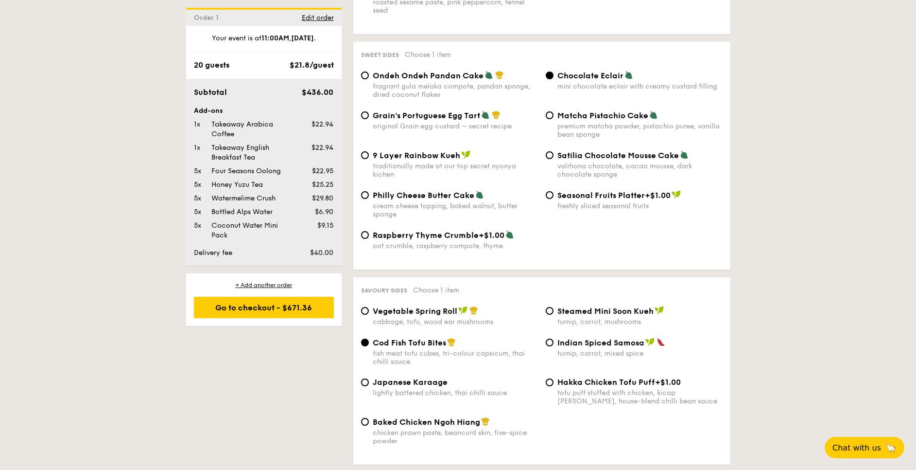
click at [70, 152] on div "1 - Select menu 2 - Select items 3 - Check out Order 1 Sep 26, 2025 Pick up fro…" at bounding box center [458, 191] width 916 height 2813
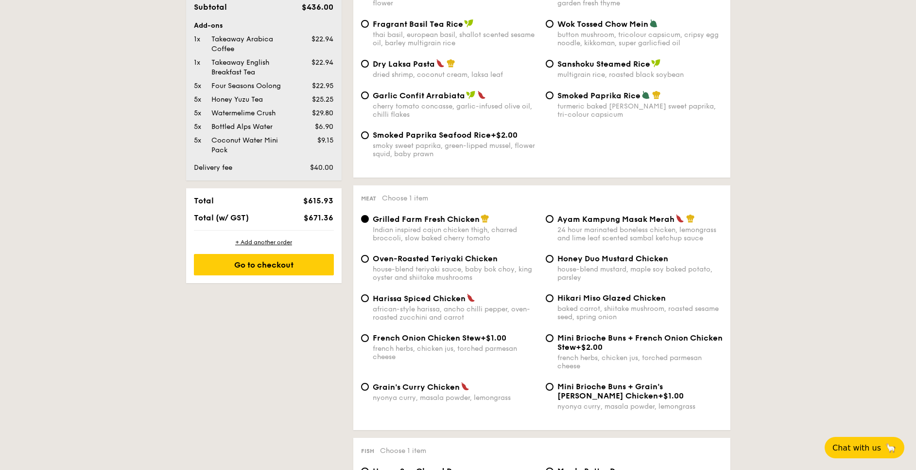
scroll to position [414, 0]
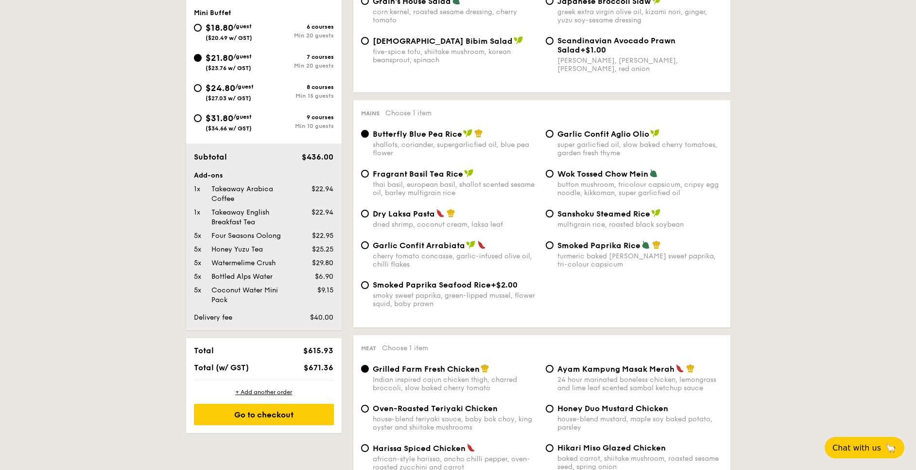
click at [571, 140] on div "Garlic Confit Aglio Olio super garlicfied oil, slow baked cherry tomatoes, gard…" at bounding box center [640, 143] width 165 height 28
click at [554, 138] on input "Garlic Confit Aglio Olio super garlicfied oil, slow baked cherry tomatoes, gard…" at bounding box center [550, 134] width 8 height 8
radio input "true"
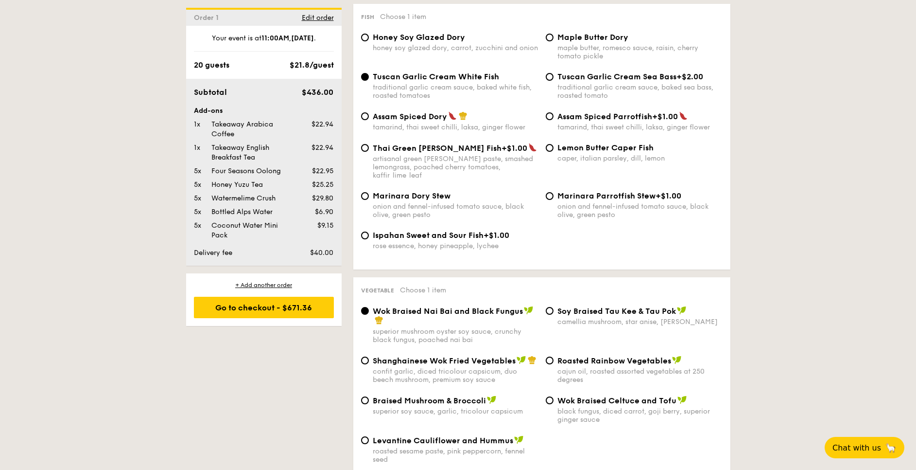
scroll to position [1070, 0]
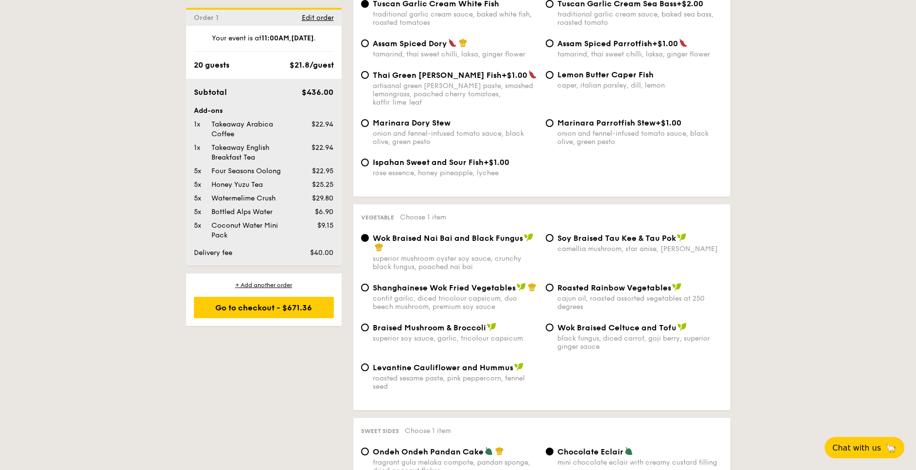
click at [392, 283] on span "Shanghainese Wok Fried Vegetables" at bounding box center [444, 287] width 143 height 9
click at [369, 283] on input "Shanghainese Wok Fried Vegetables confit garlic, diced tricolour capsicum, duo …" at bounding box center [365, 287] width 8 height 8
radio input "true"
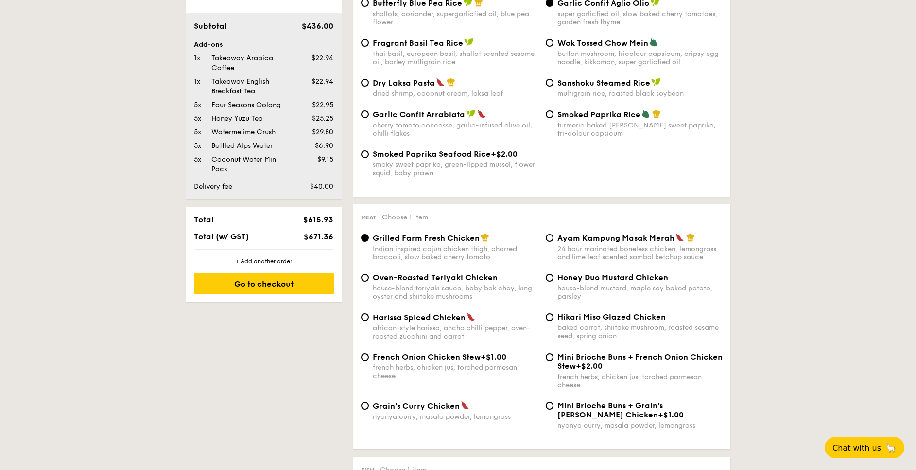
scroll to position [656, 0]
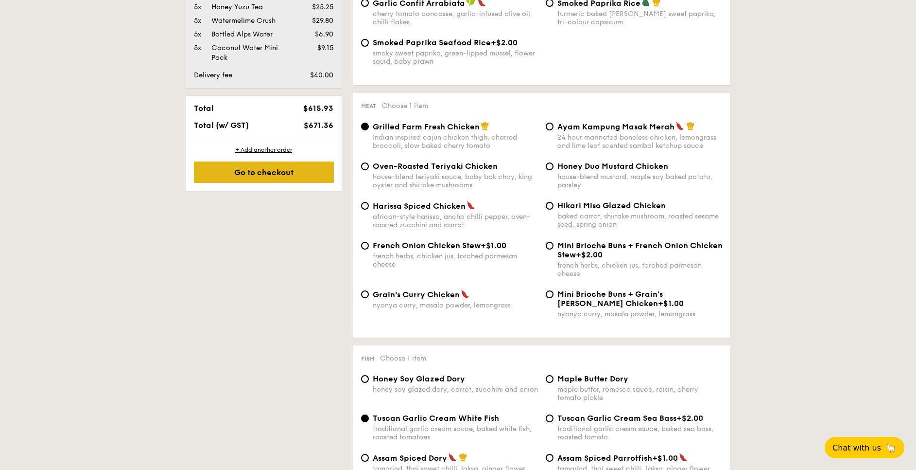
click at [298, 175] on div "Go to checkout" at bounding box center [264, 171] width 140 height 21
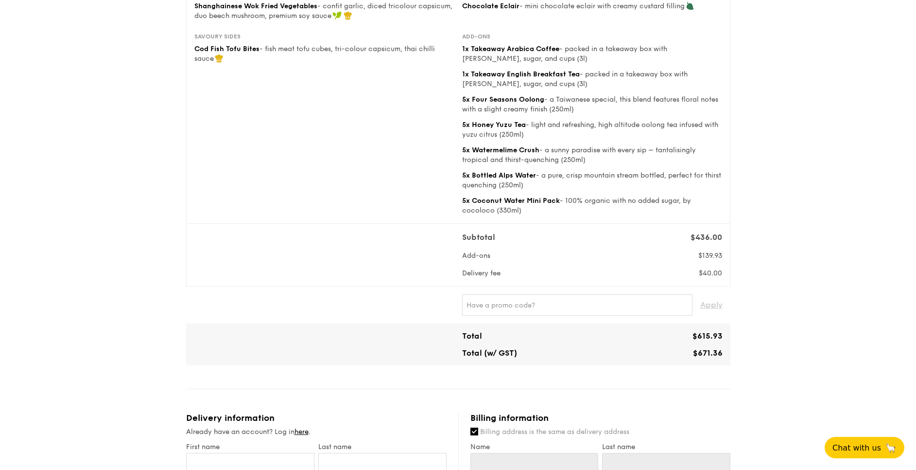
scroll to position [292, 0]
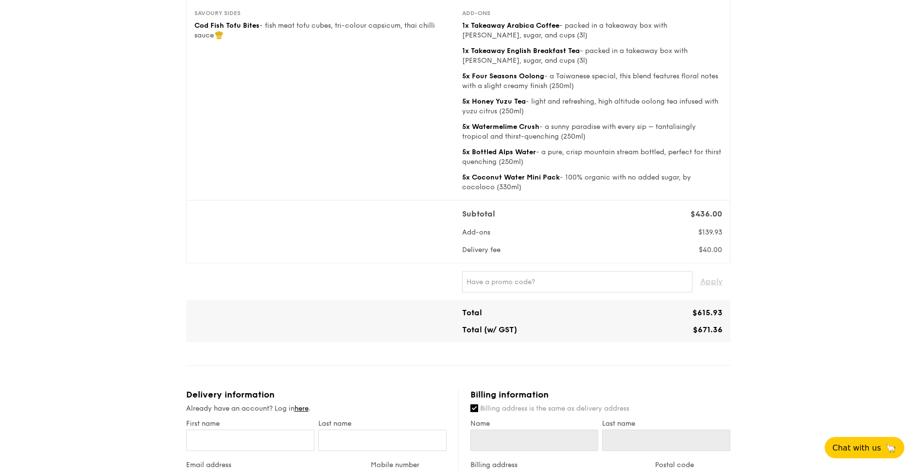
click at [749, 265] on div "1 - Select menu 2 - Select items 3 - Check out Mini Buffet $21.80 /guest ($23.7…" at bounding box center [458, 316] width 916 height 1176
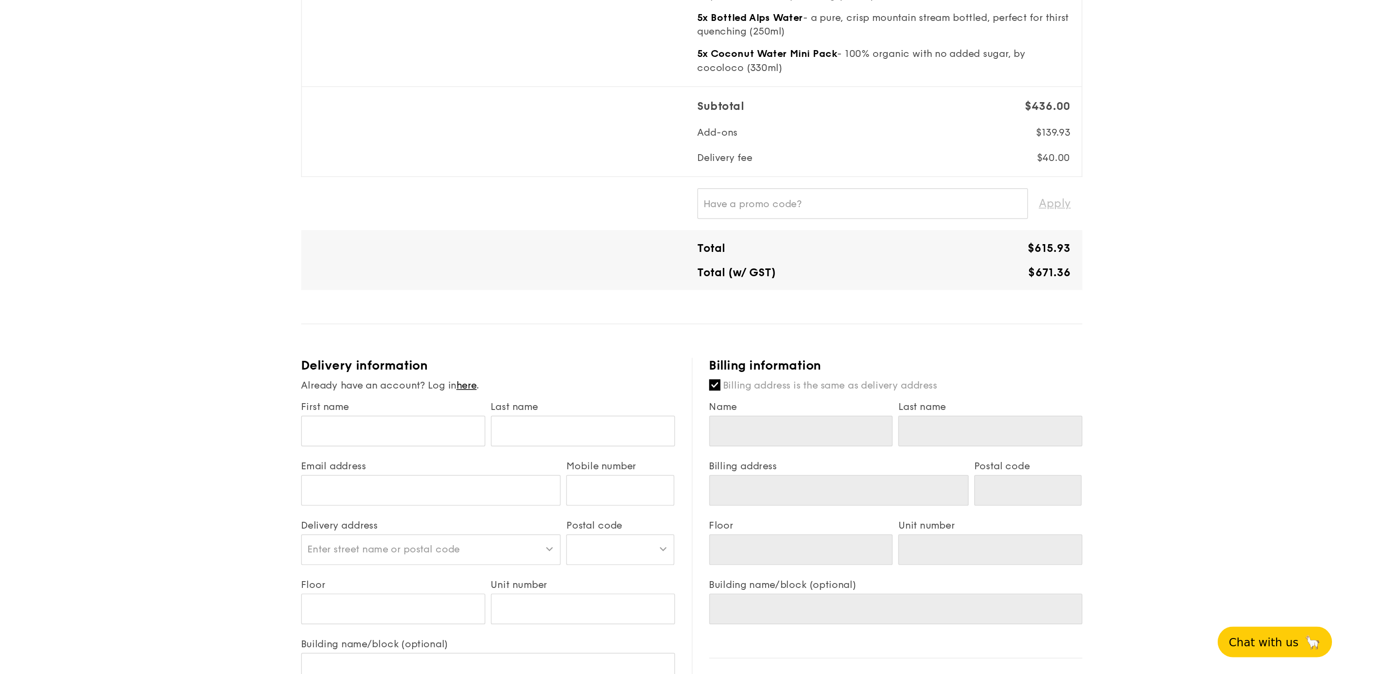
scroll to position [510, 0]
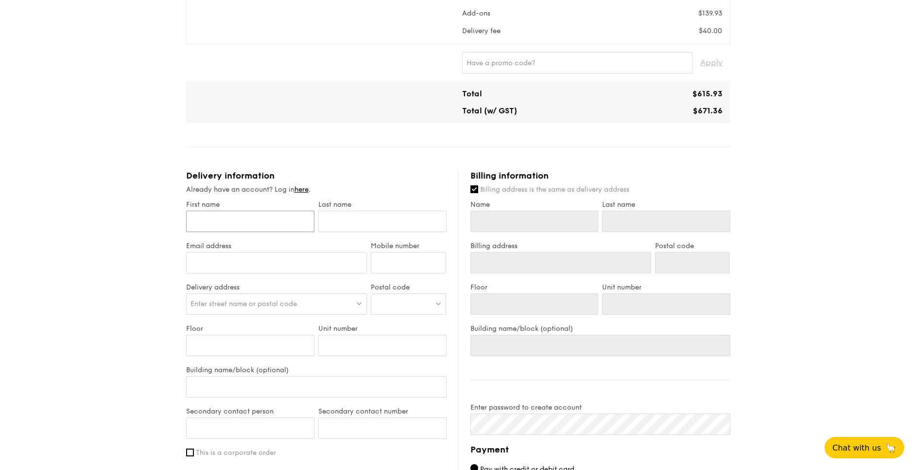
click at [247, 213] on input "First name" at bounding box center [250, 220] width 128 height 21
type input "C"
type input "Ch"
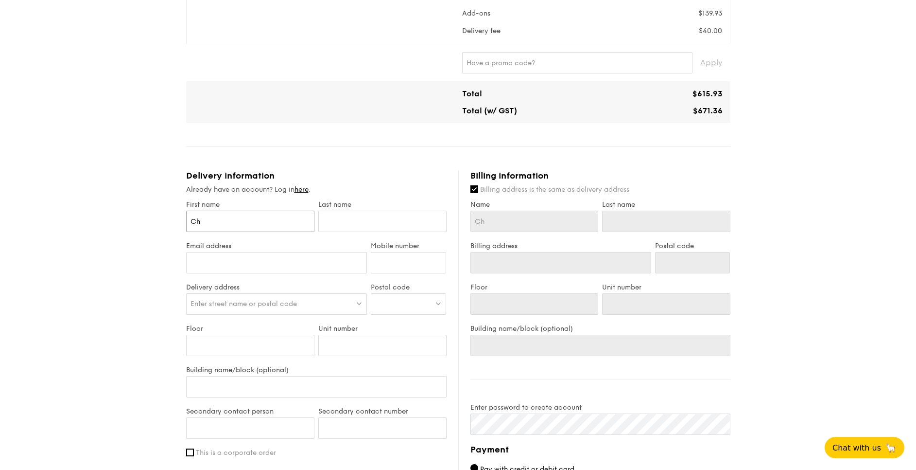
type input "Che"
type input "Cher"
type input "Cherv"
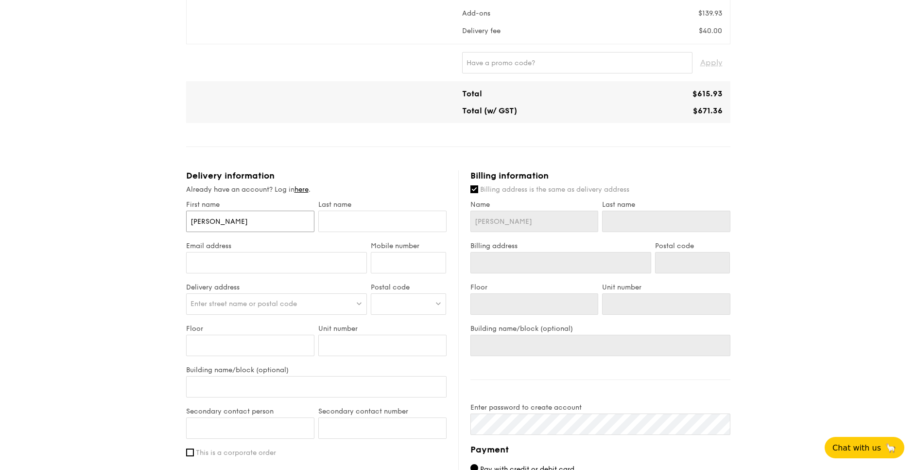
type input "Cherv"
type input "Cherve"
type input "Chervel"
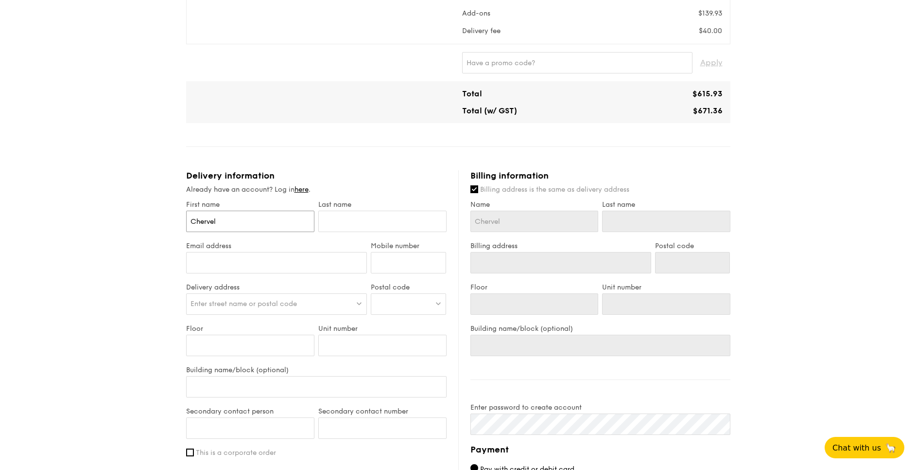
type input "Chervell"
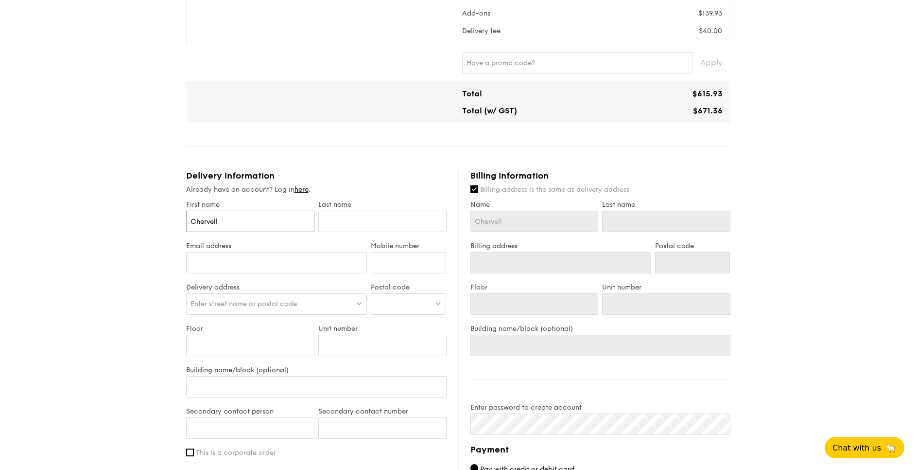
type input "Chervell"
type input "Chervelle"
click at [415, 219] on input "text" at bounding box center [382, 220] width 128 height 21
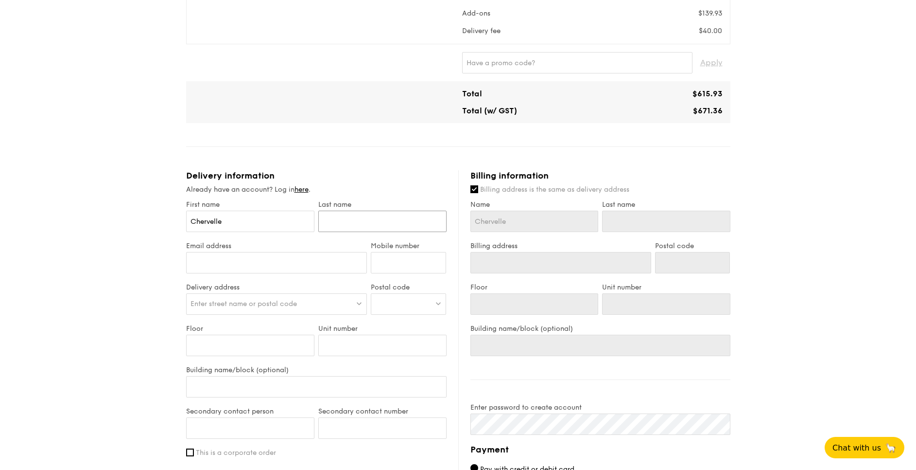
type input "C"
type input "Cu"
type input "C"
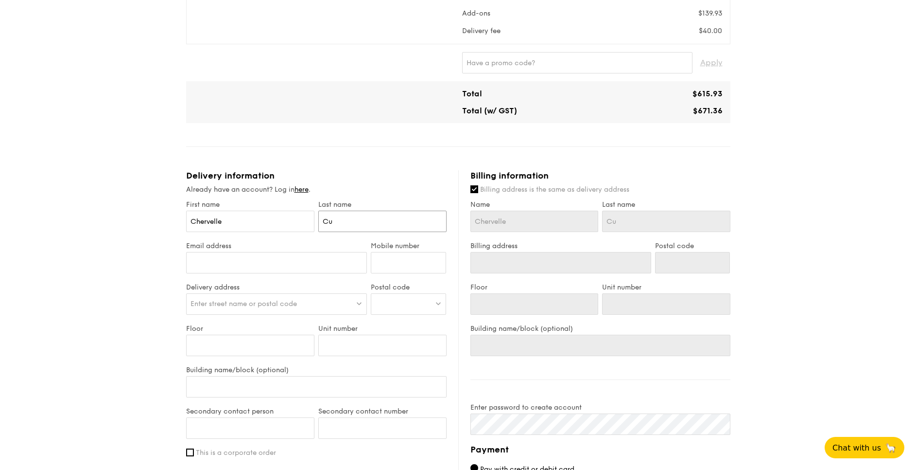
type input "C"
type input "Ch"
type input "Chu"
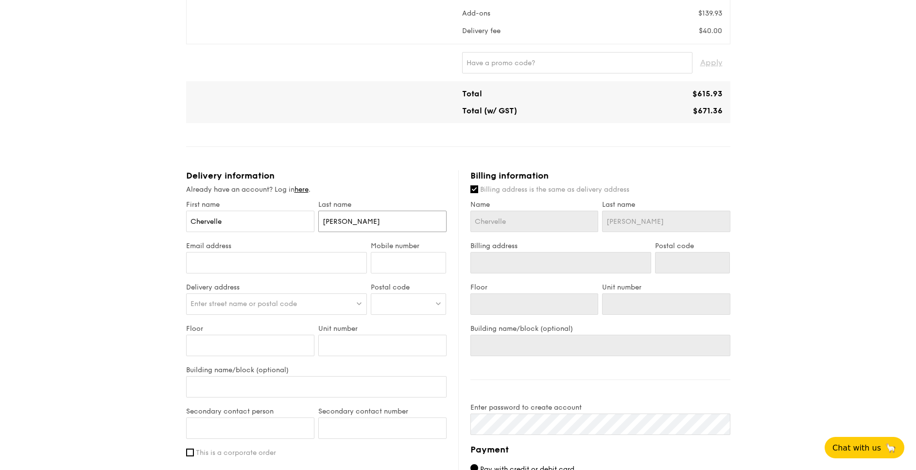
type input "Chua"
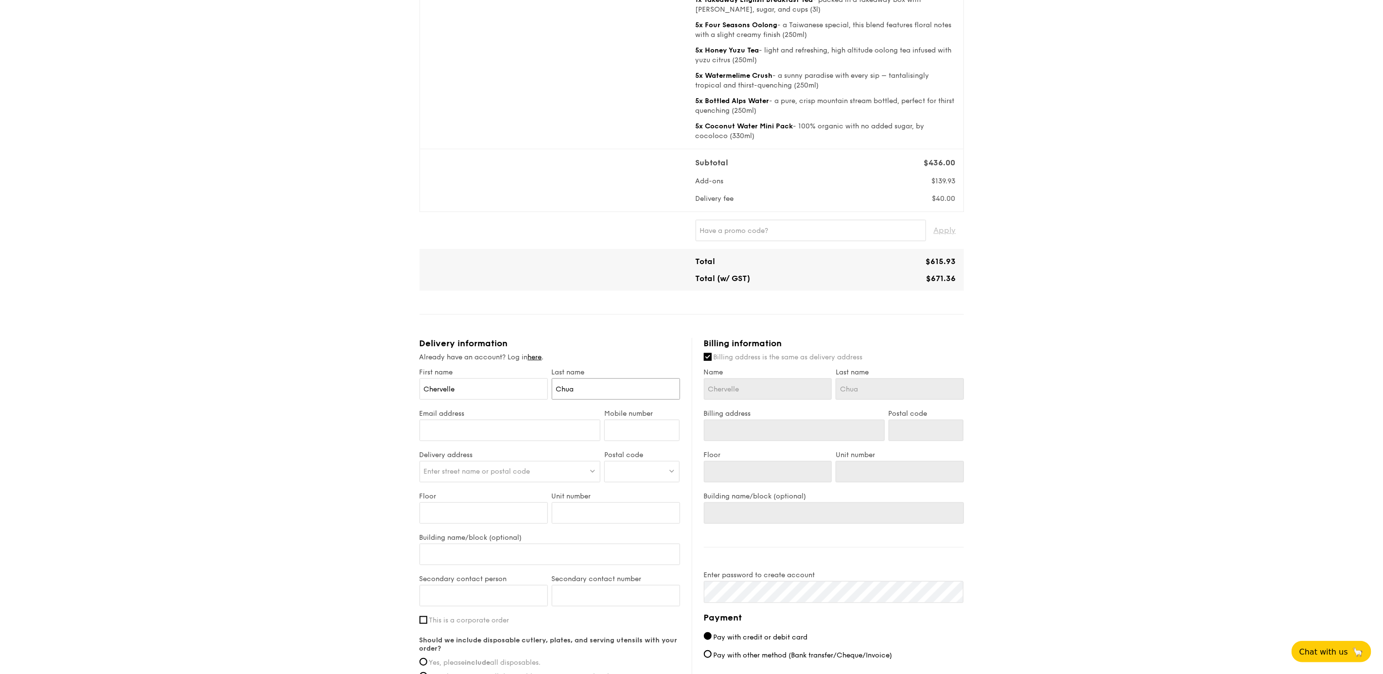
scroll to position [438, 0]
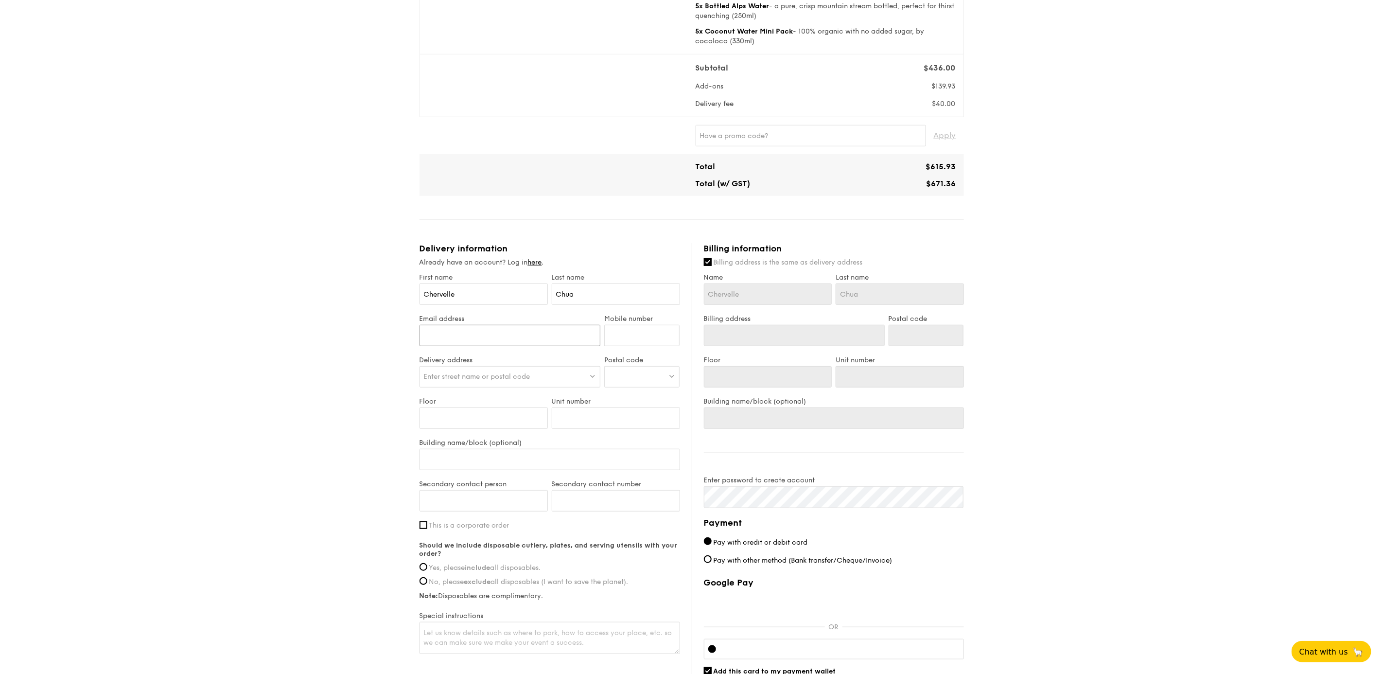
click at [482, 340] on input "Email address" at bounding box center [510, 335] width 181 height 21
type input "chervellechua@gmail.com"
click at [639, 330] on input "Mobile number" at bounding box center [641, 335] width 75 height 21
type input "96802408"
click at [553, 381] on div "Enter street name or postal code" at bounding box center [510, 376] width 181 height 21
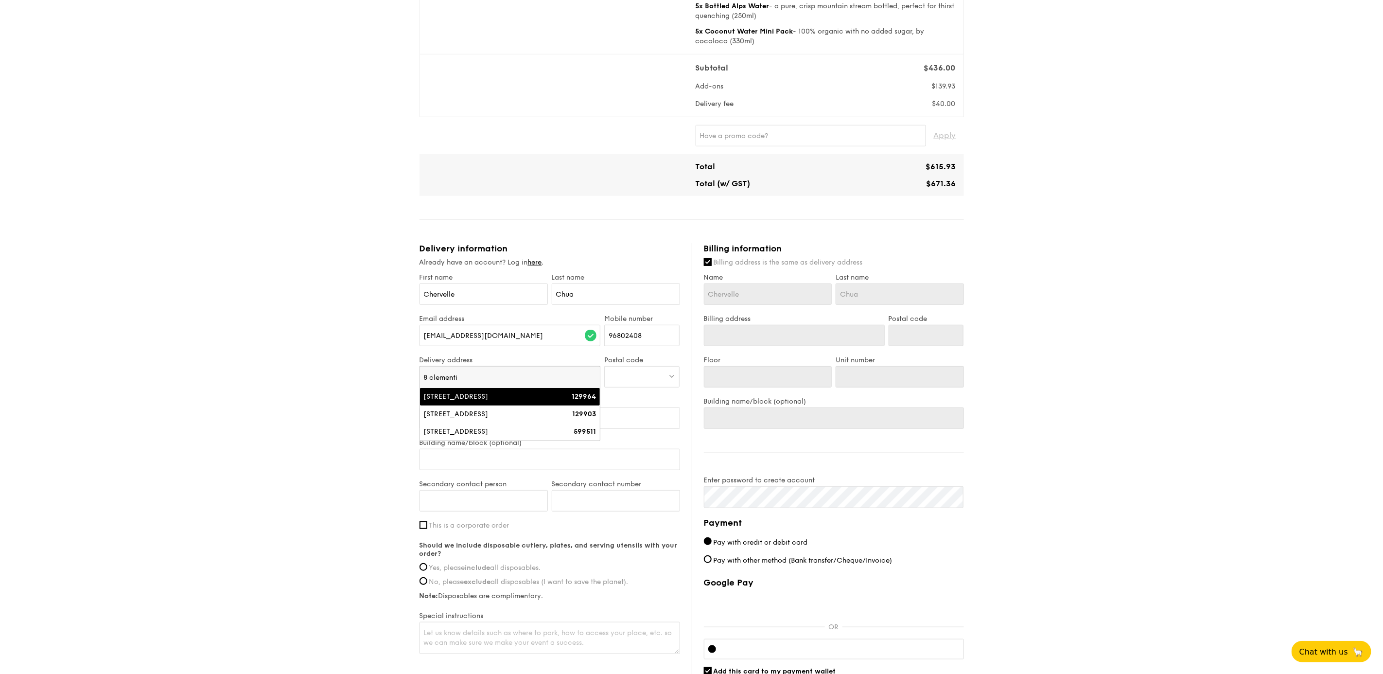
type input "8 clementi"
click at [476, 399] on div "8 Clementi Avenue 1, Clavon" at bounding box center [488, 397] width 129 height 10
type input "Clavon, 8 Clementi Avenue 1"
type input "129964"
click at [482, 419] on input "Floor" at bounding box center [484, 425] width 128 height 21
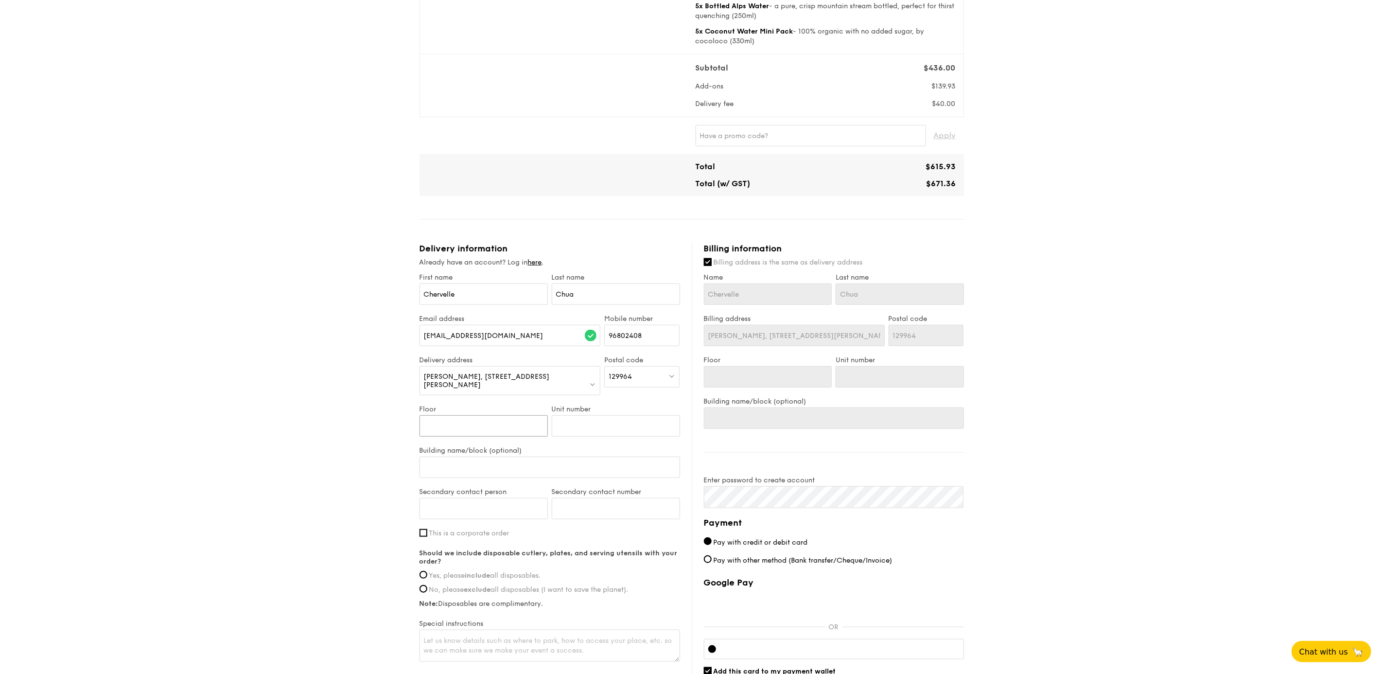
type input "3"
type input "36"
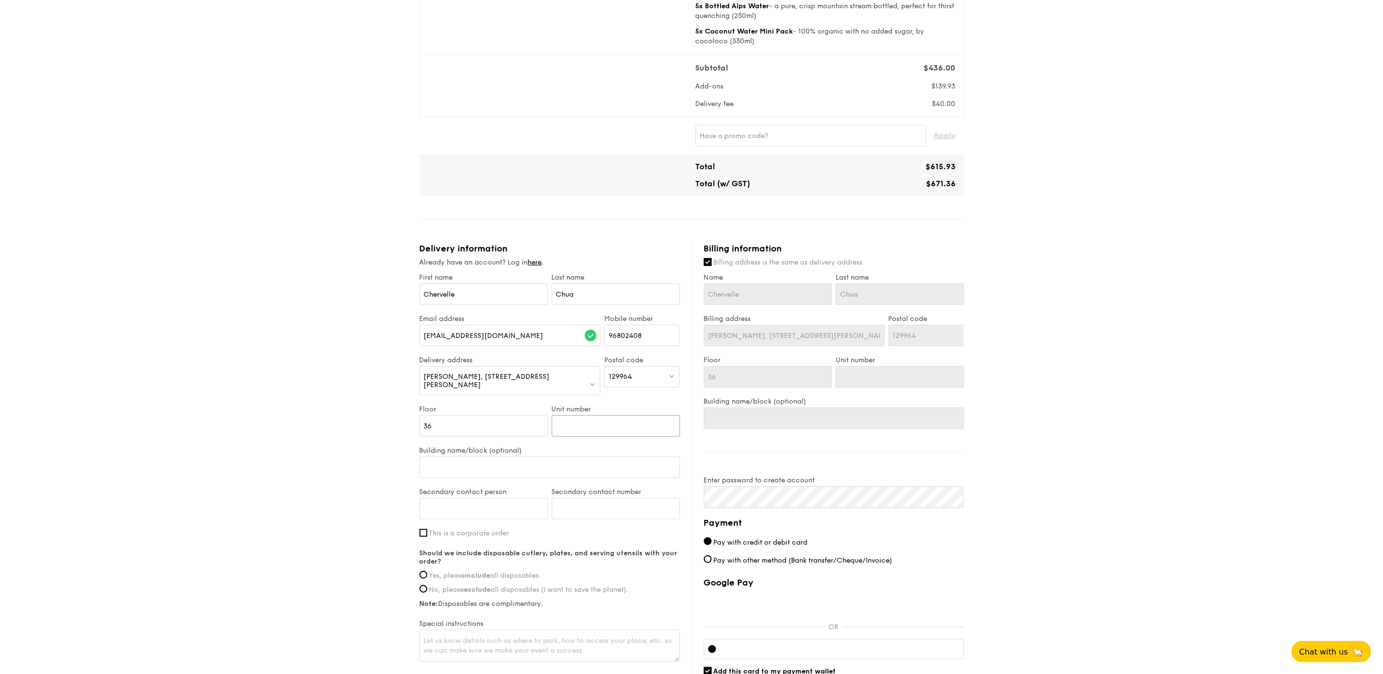
click at [573, 421] on input "Unit number" at bounding box center [616, 425] width 128 height 21
type input "1"
type input "13"
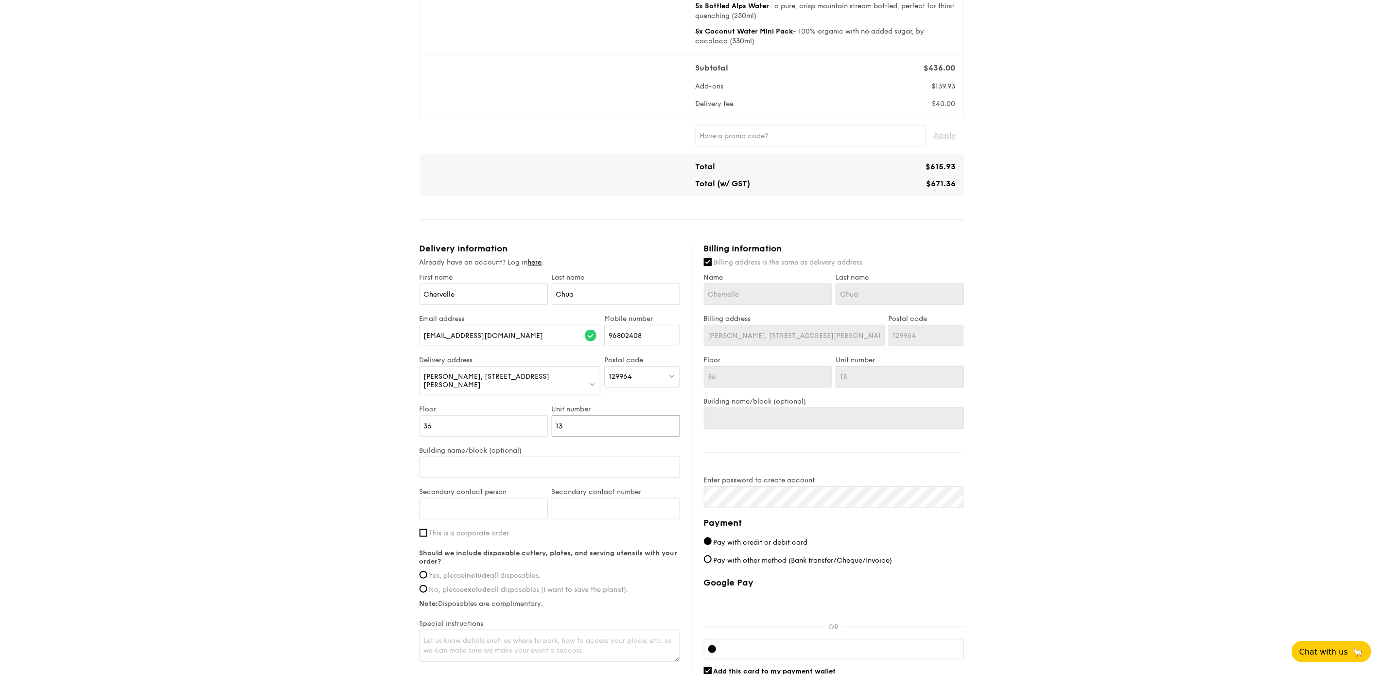
type input "13"
click at [550, 458] on input "Building name/block (optional)" at bounding box center [550, 466] width 261 height 21
type input "C"
type input "Ca"
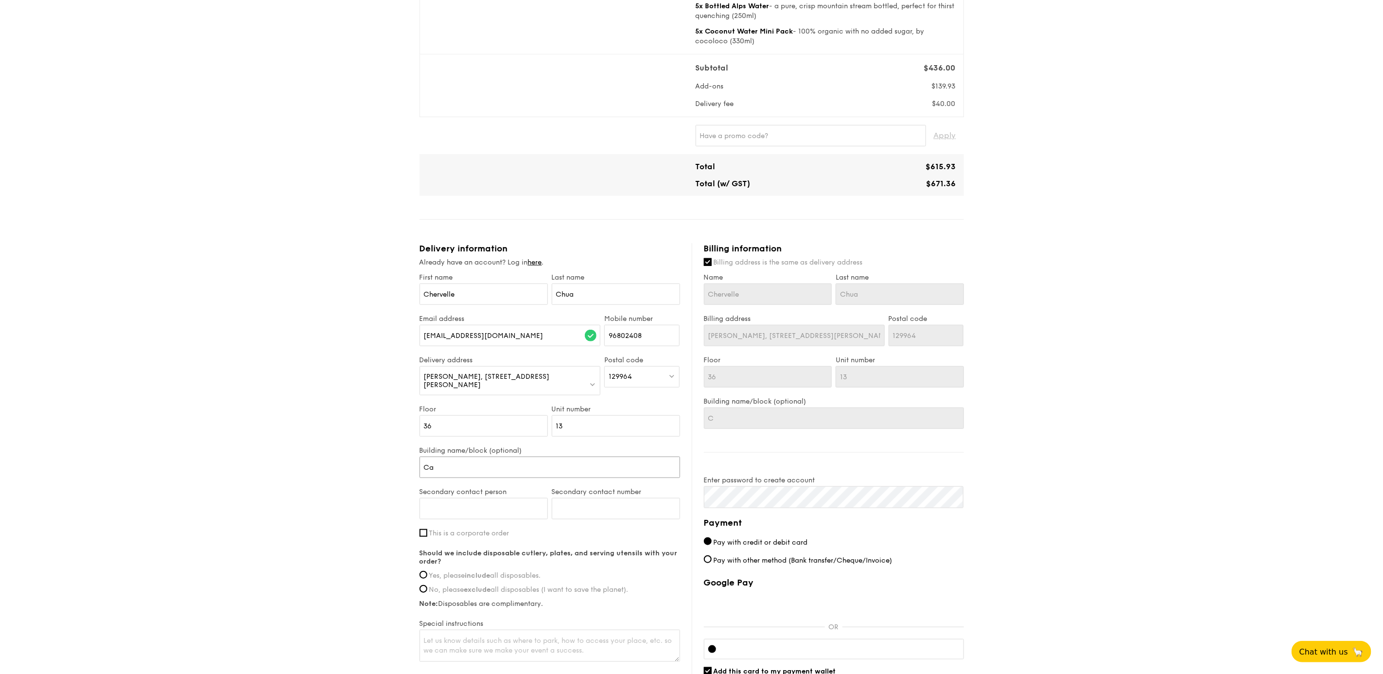
type input "Ca"
type input "C"
type input "Cl"
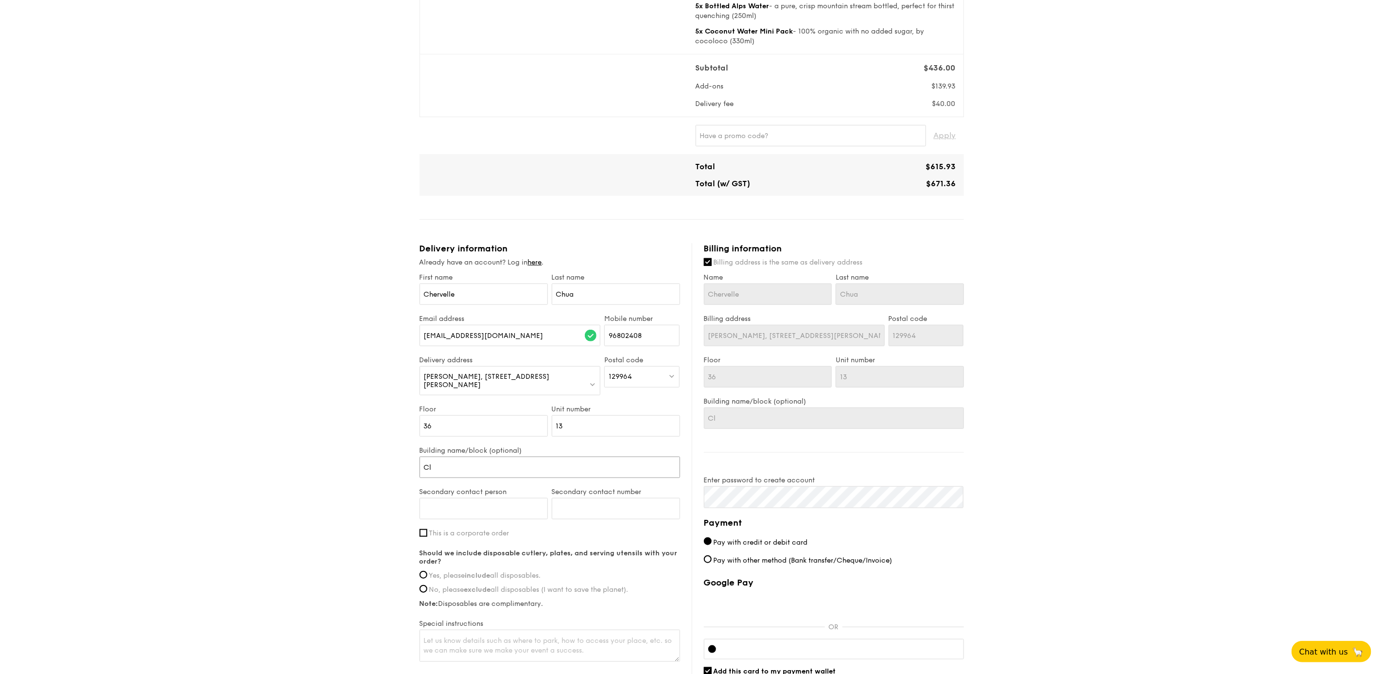
type input "Cla"
type input "Clav"
type input "Clavo"
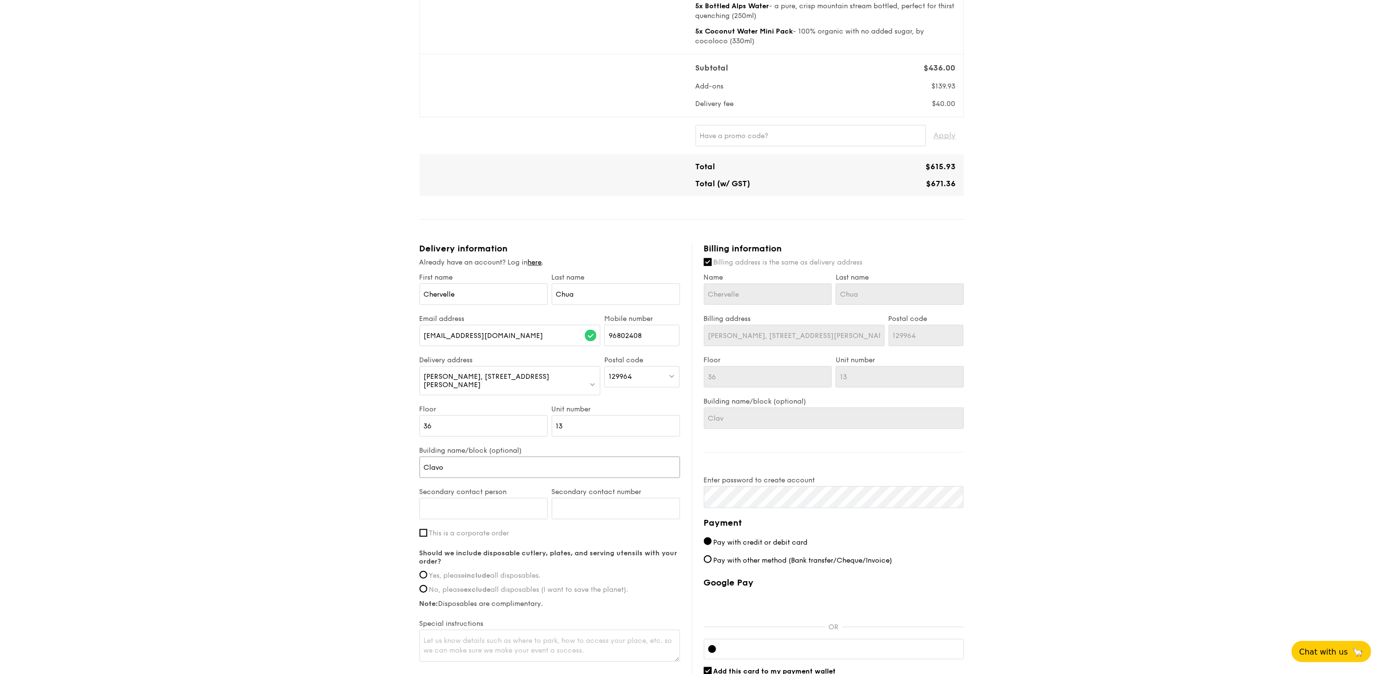
type input "Clavo"
type input "Clavon"
drag, startPoint x: 550, startPoint y: 458, endPoint x: 288, endPoint y: 467, distance: 262.2
click at [288, 467] on div "1 - Select menu 2 - Select items 3 - Check out Mini Buffet $21.80 /guest ($23.7…" at bounding box center [691, 170] width 1383 height 1177
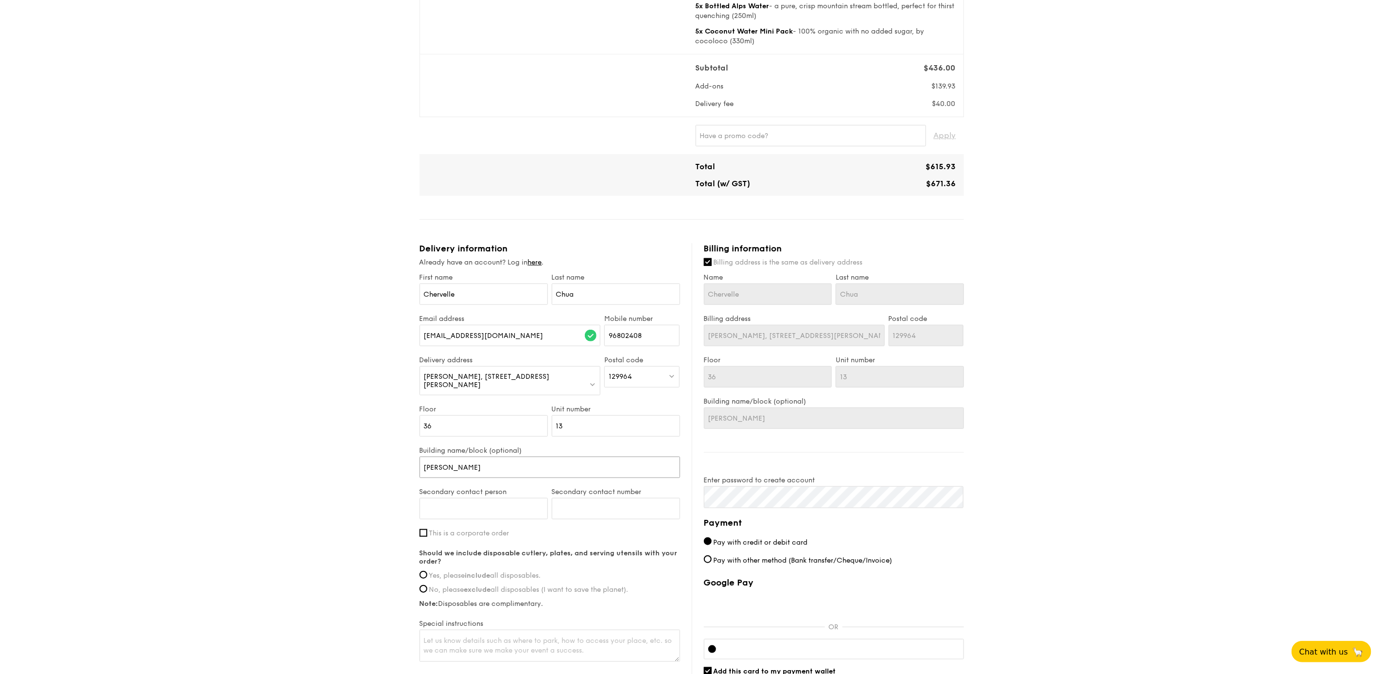
type input "F"
type input "Fu"
type input "Fun"
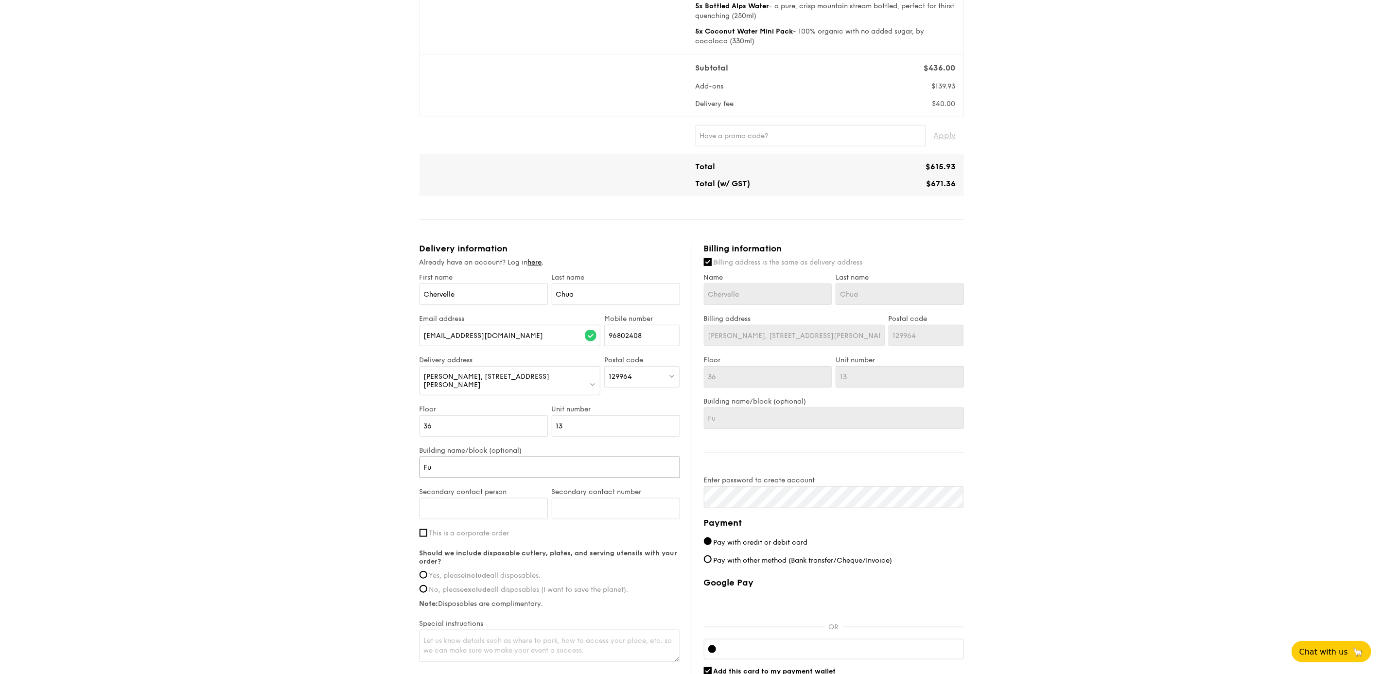
type input "Fun"
type input "Func"
type input "Funct"
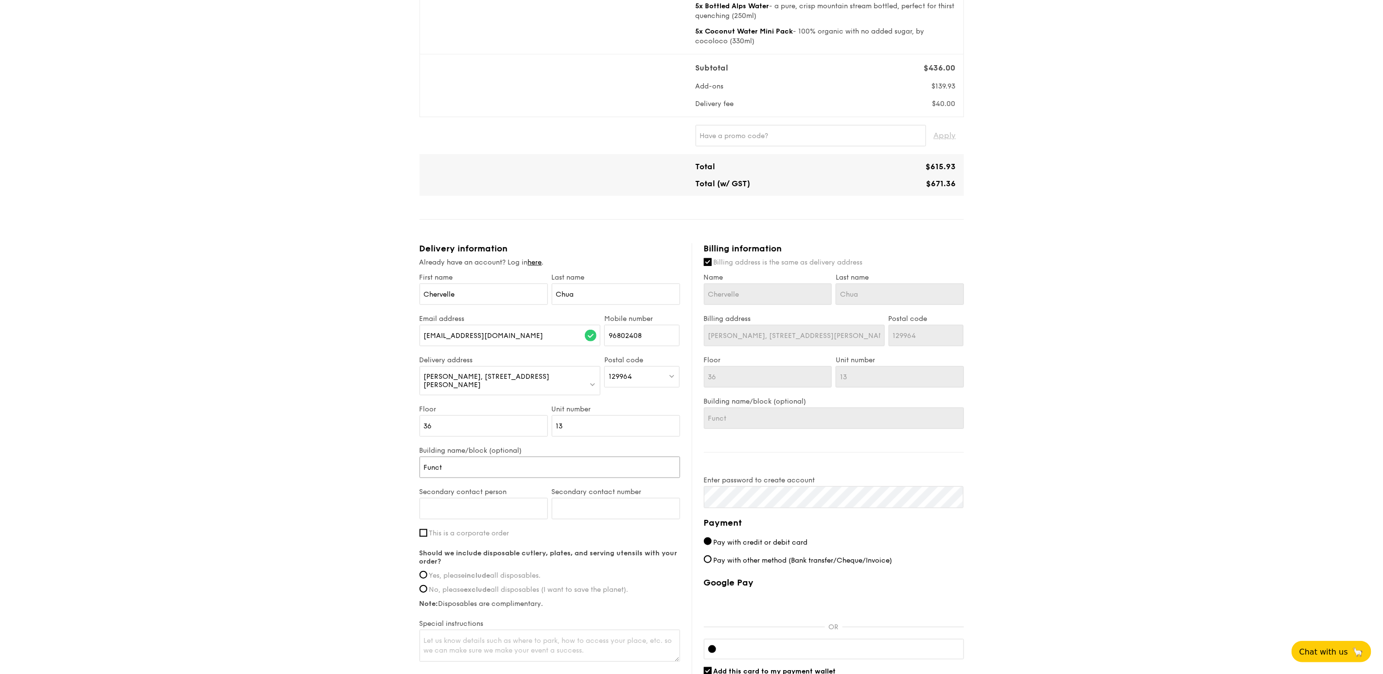
type input "Functi"
type input "Functio"
type input "Function"
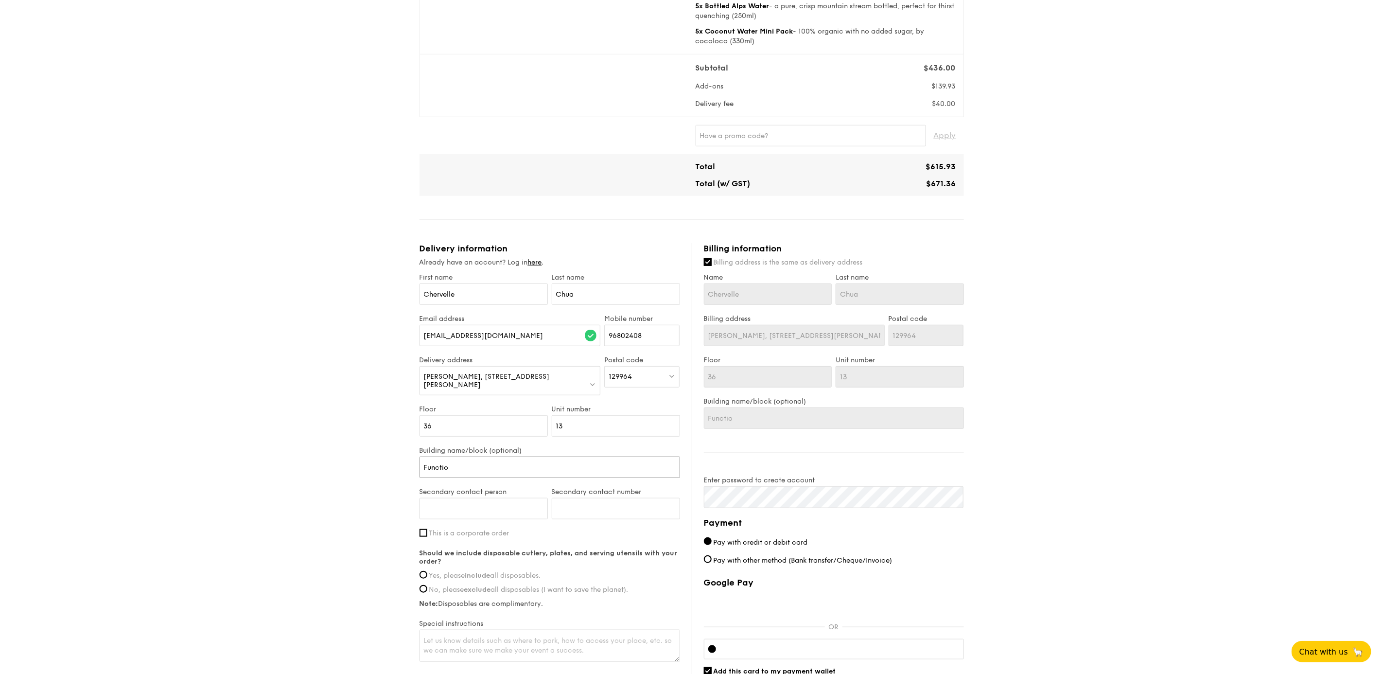
type input "Function"
type input "Function R"
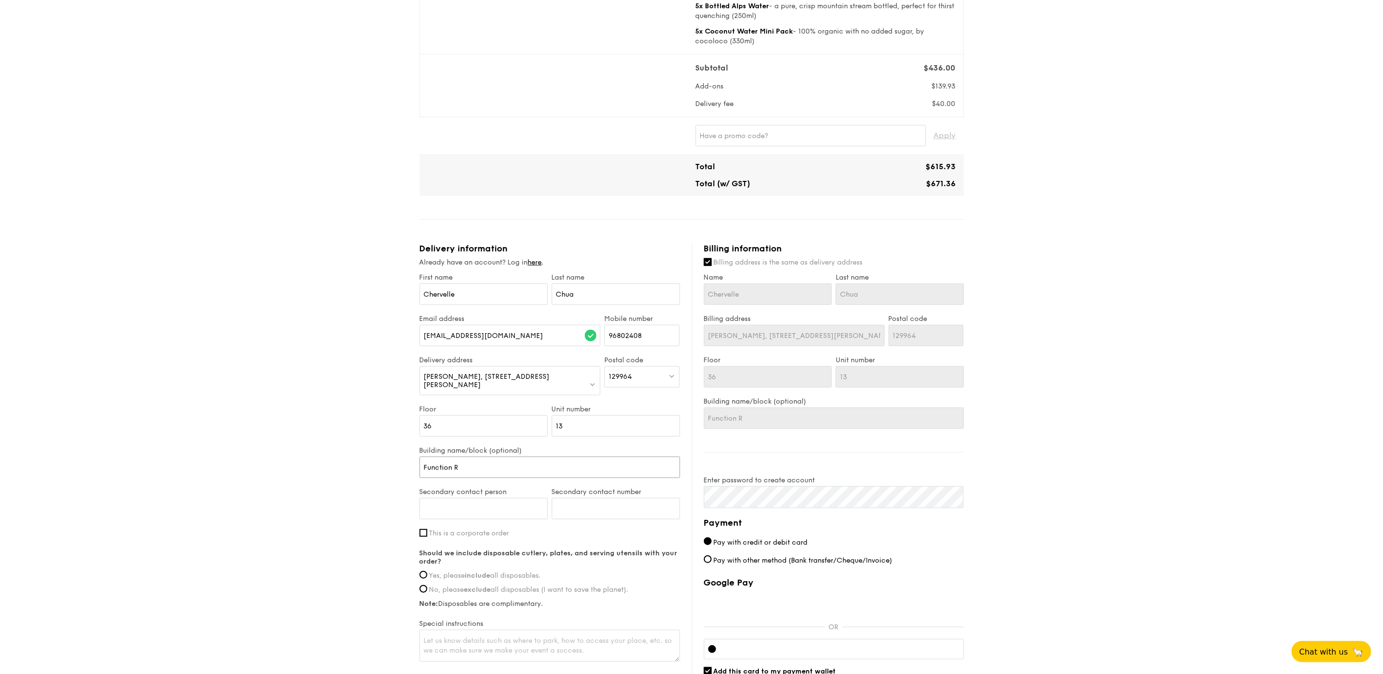
type input "Function Ro"
type input "Function Roo"
type input "Function Room"
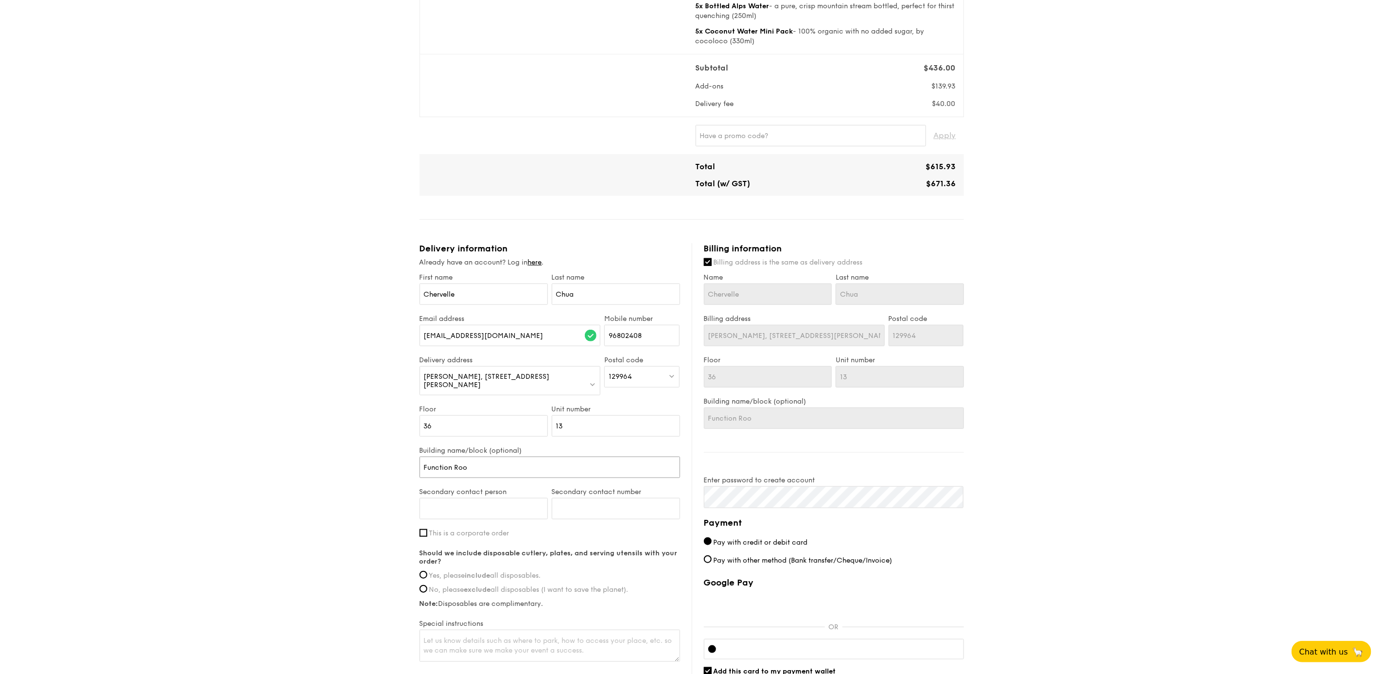
type input "Function Room"
type input "Function Room 2"
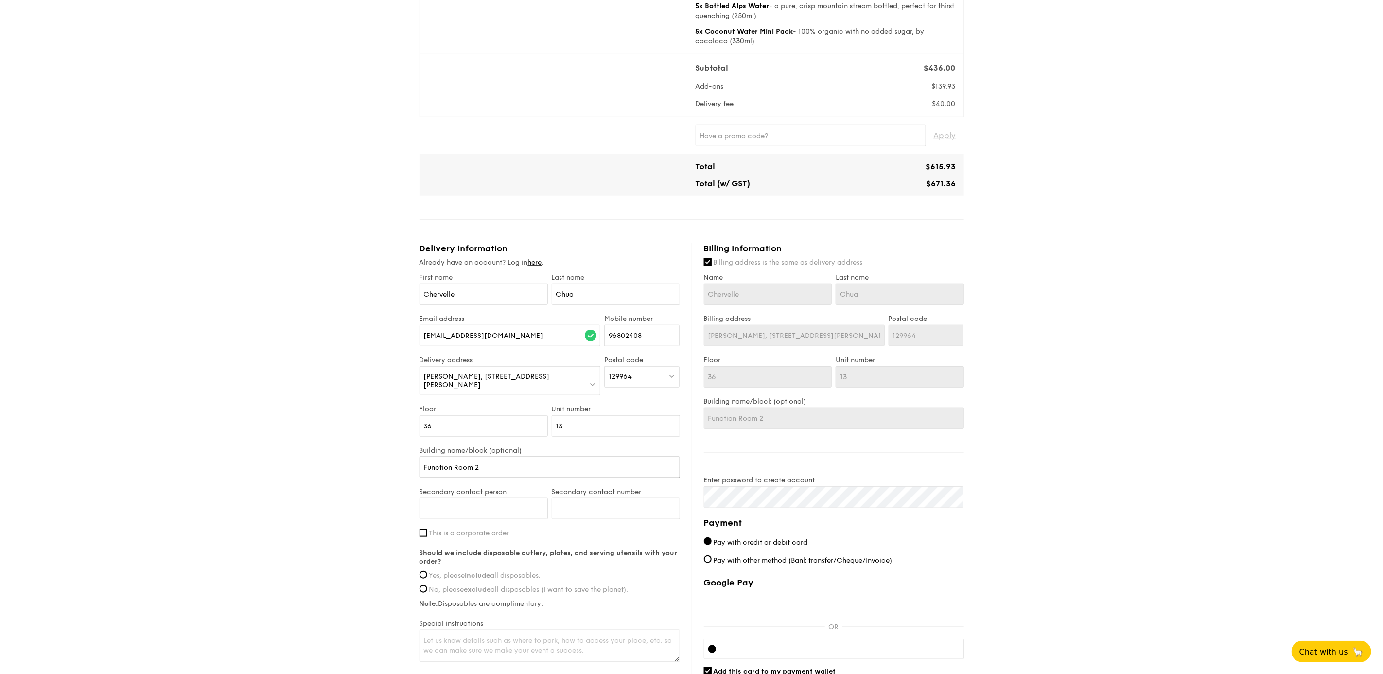
type input "Function Room 2"
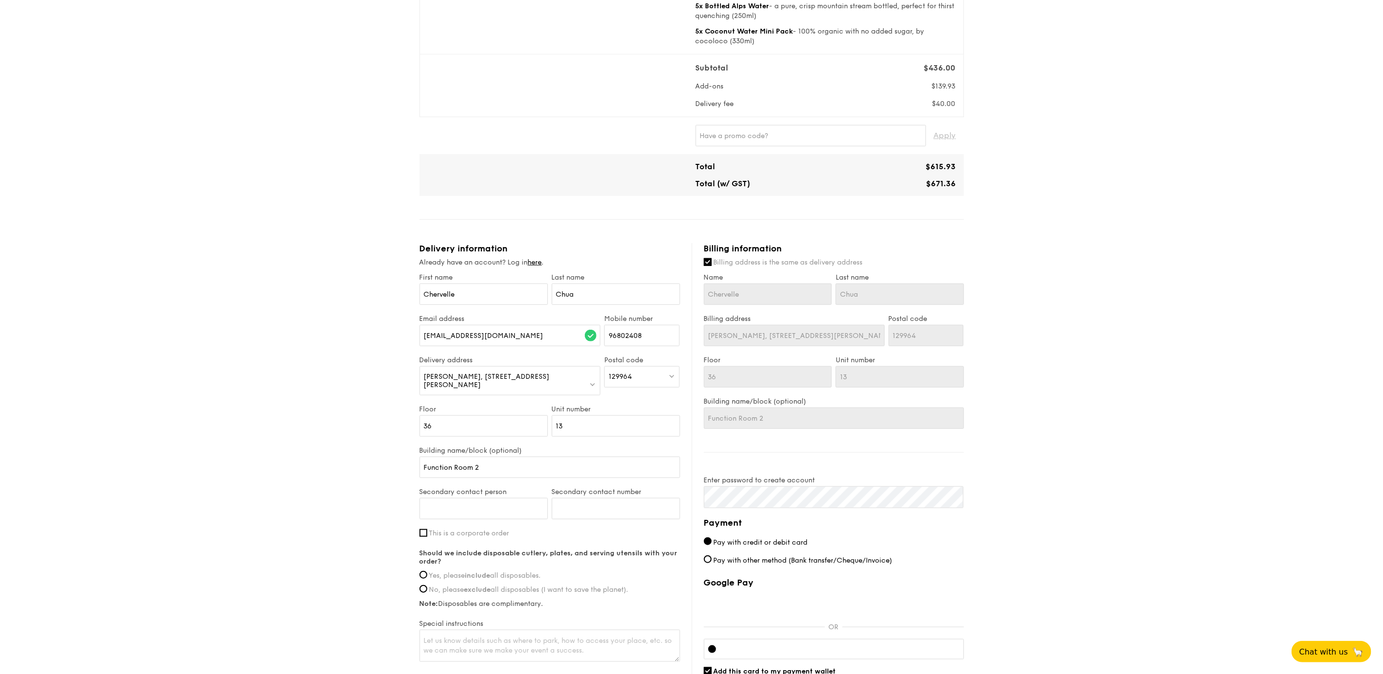
click at [361, 369] on div "1 - Select menu 2 - Select items 3 - Check out Mini Buffet $21.80 /guest ($23.7…" at bounding box center [691, 170] width 1383 height 1177
click at [426, 469] on input "This is a corporate order" at bounding box center [424, 533] width 8 height 8
checkbox input "true"
click at [348, 469] on div "1 - Select menu 2 - Select items 3 - Check out Mini Buffet $21.80 /guest ($23.7…" at bounding box center [691, 170] width 1383 height 1177
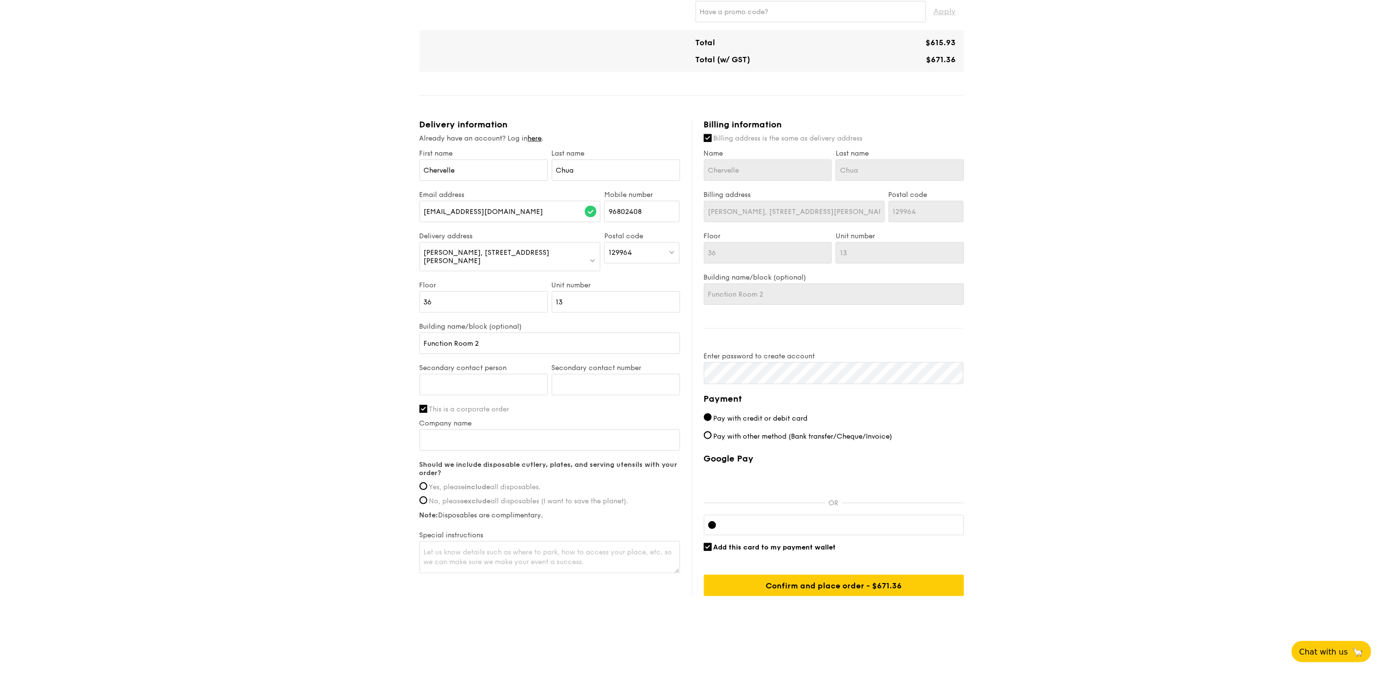
scroll to position [566, 0]
click at [477, 438] on input "Company name" at bounding box center [550, 439] width 261 height 21
type input "Kenvue"
click at [423, 469] on input "Yes, please include all disposables." at bounding box center [424, 486] width 8 height 8
radio input "true"
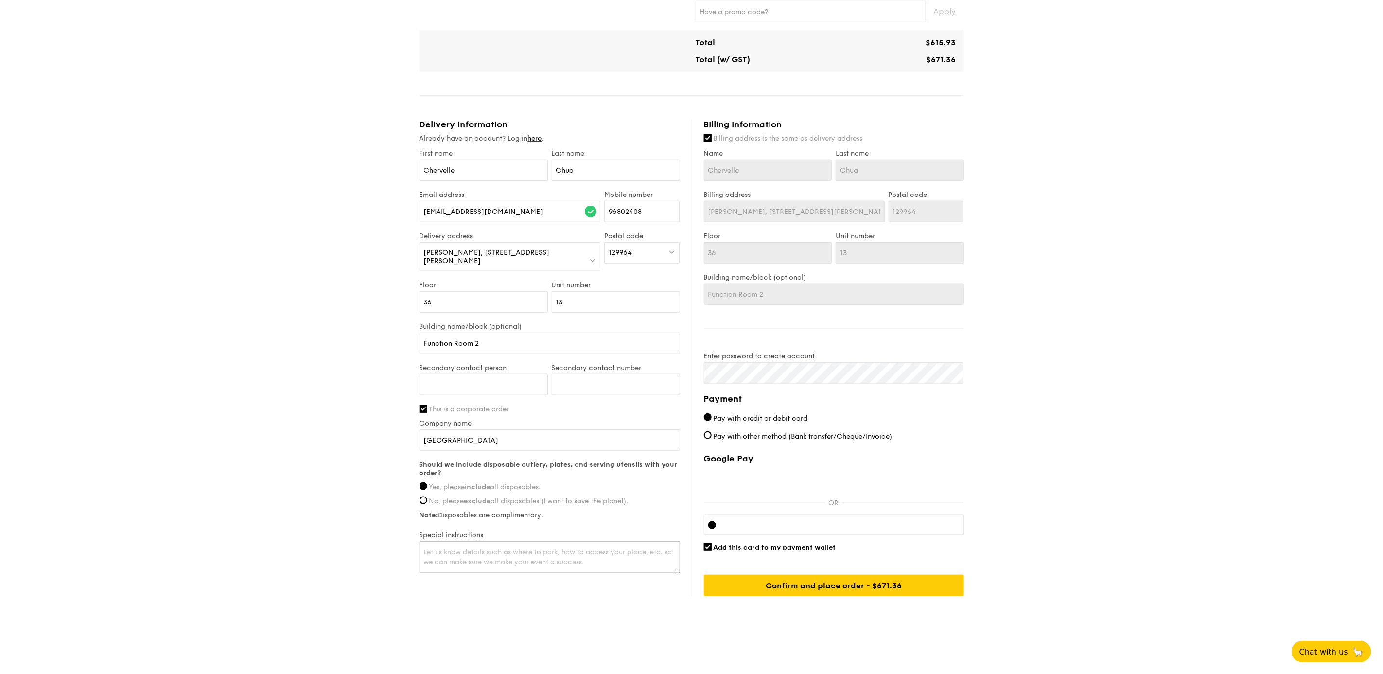
click at [524, 469] on textarea at bounding box center [550, 557] width 261 height 32
type textarea ":"
type textarea "Please deliver straight to Function Room 2 near the swimming pool"
click at [916, 396] on div "1 - Select menu 2 - Select items 3 - Check out Mini Buffet $21.80 /guest ($23.7…" at bounding box center [691, 46] width 1383 height 1177
click at [827, 469] on input "Confirm and place order - $671.36" at bounding box center [834, 585] width 260 height 21
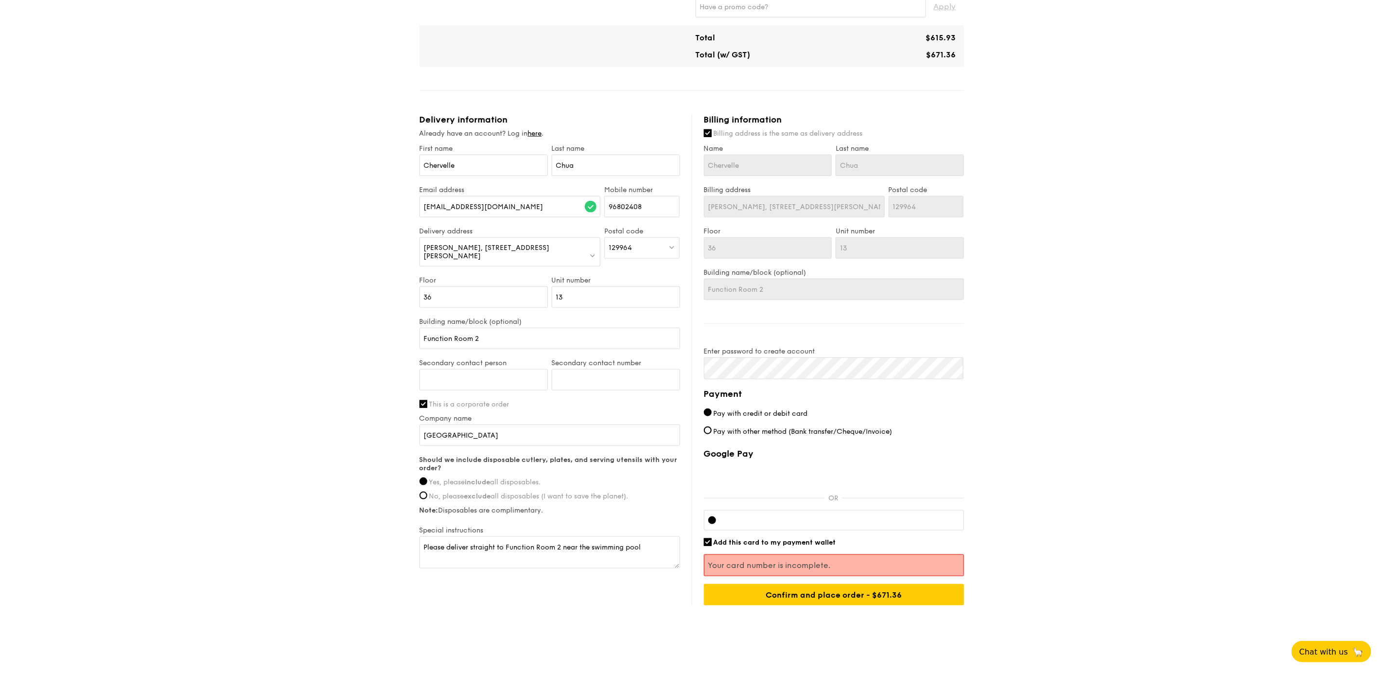
click at [779, 469] on div at bounding box center [834, 520] width 260 height 20
click at [873, 469] on input "Confirm and place order - $671.36" at bounding box center [834, 594] width 260 height 21
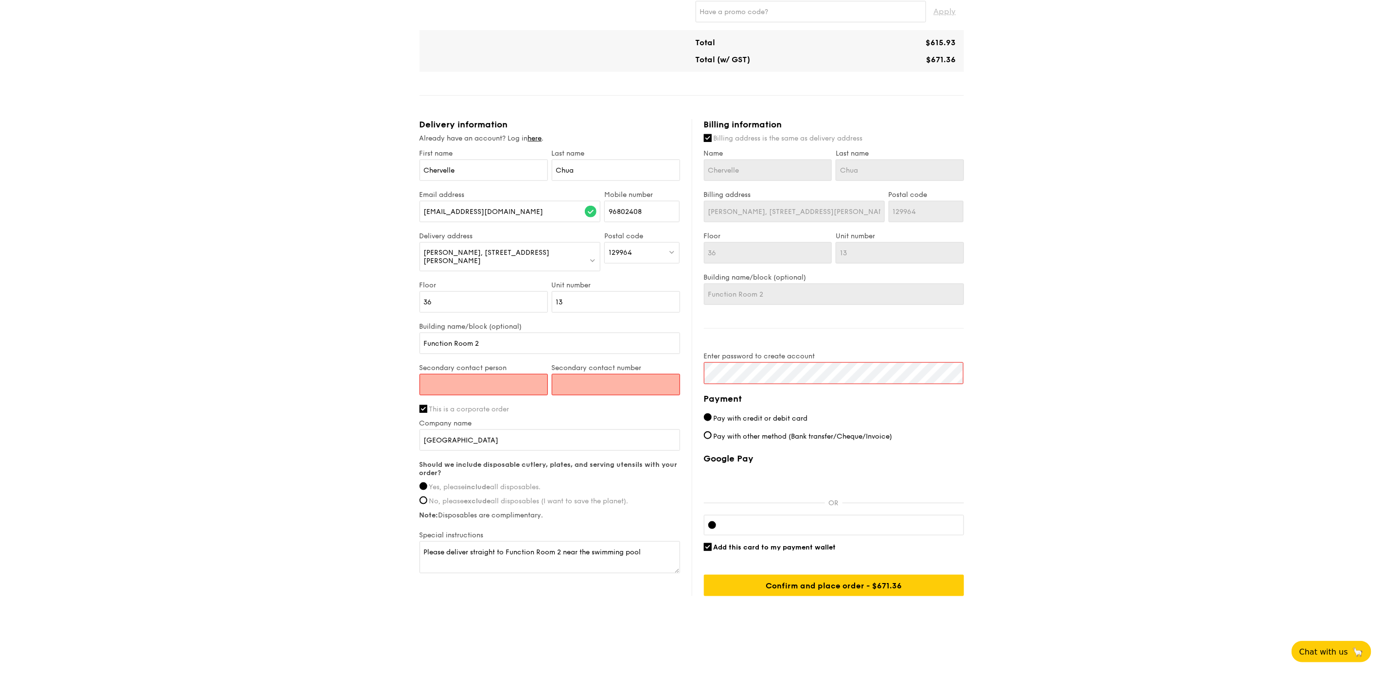
click at [480, 374] on input "Secondary contact person" at bounding box center [484, 384] width 128 height 21
type input "Yee Ju"
click at [604, 380] on input "Secondary contact number" at bounding box center [616, 384] width 128 height 21
type input "98778315"
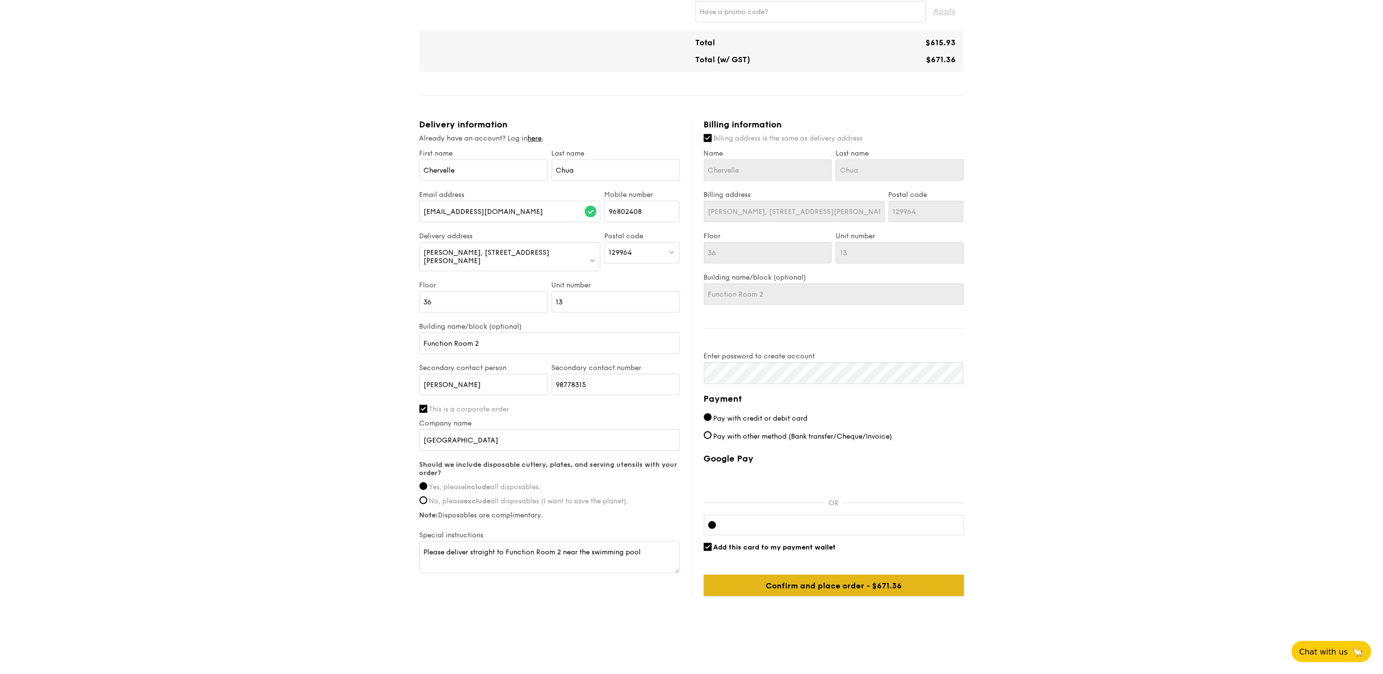
click at [872, 469] on input "Confirm and place order - $671.36" at bounding box center [834, 585] width 260 height 21
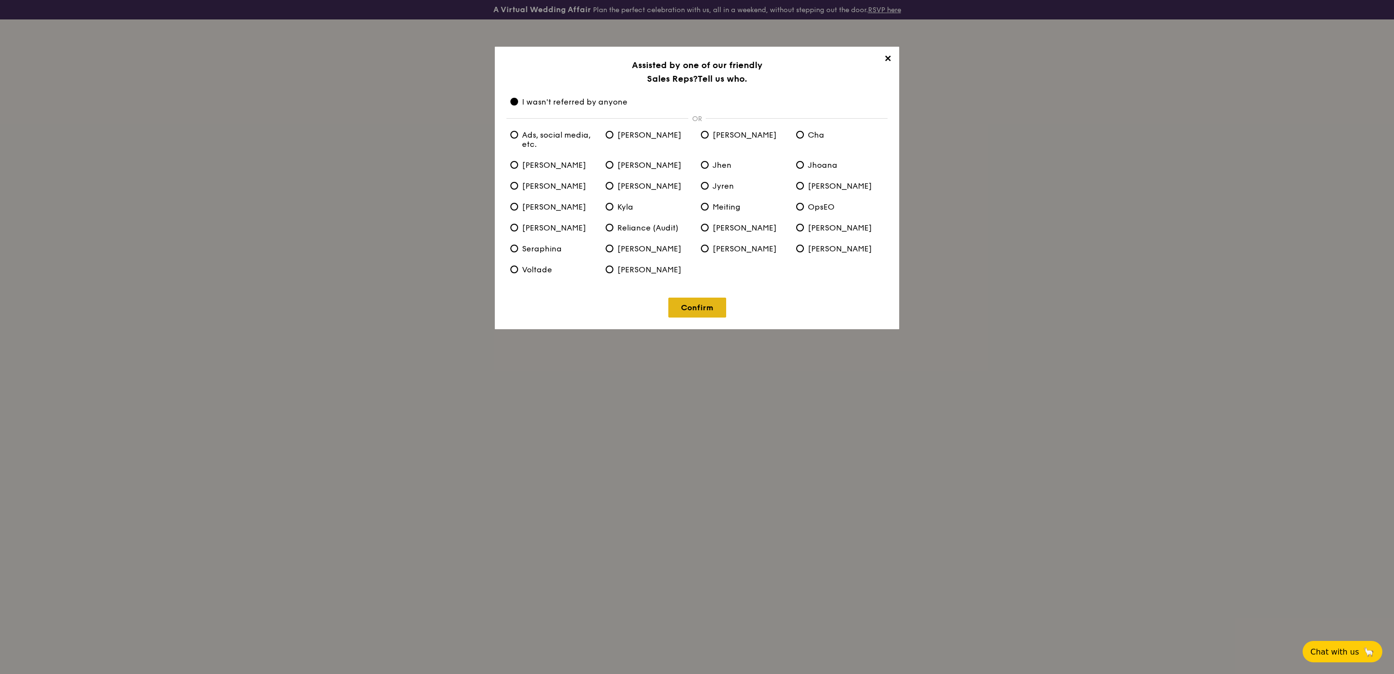
click at [711, 313] on link "Confirm" at bounding box center [697, 308] width 58 height 20
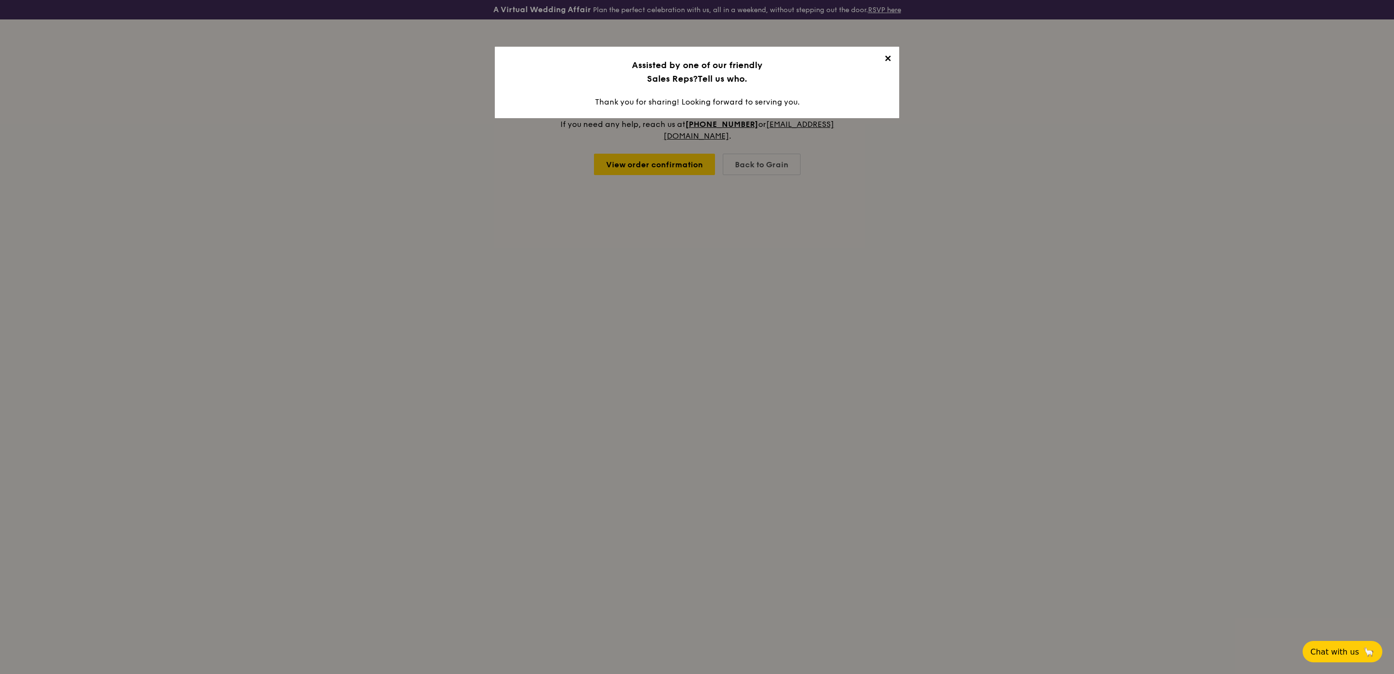
click at [889, 59] on span "✕" at bounding box center [888, 60] width 14 height 14
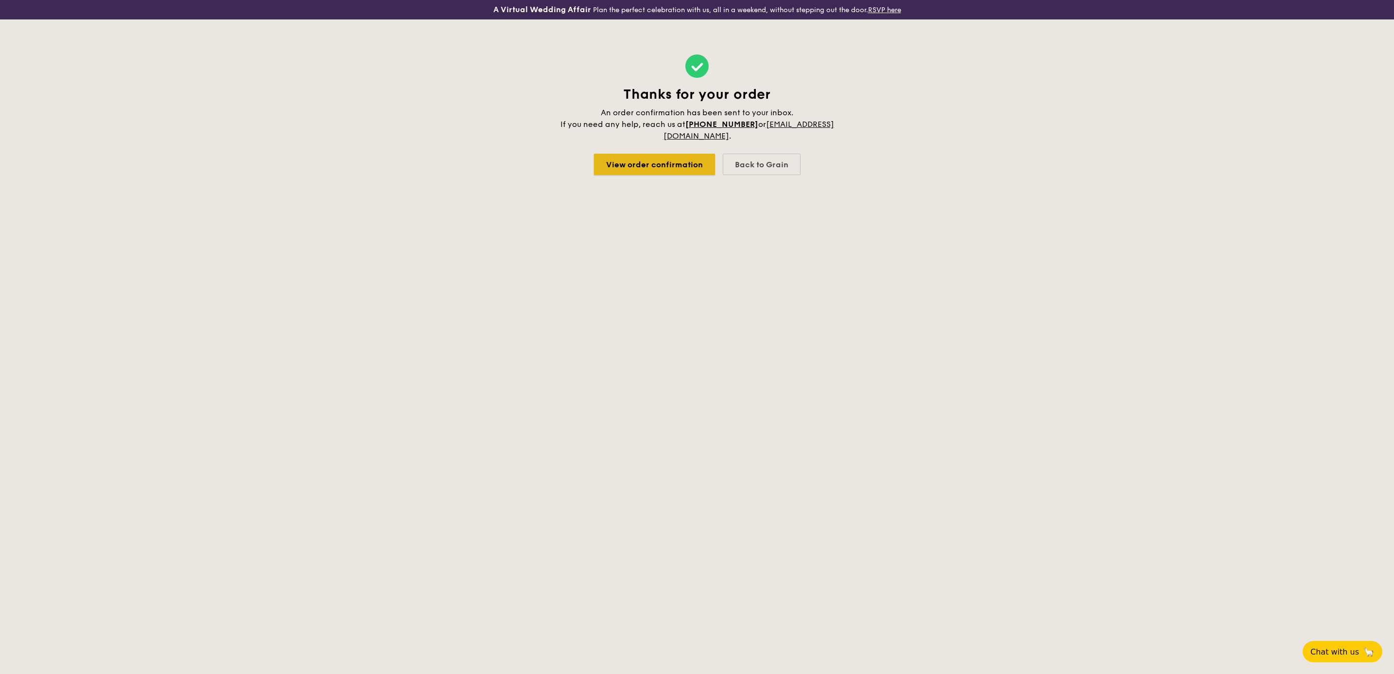
click at [683, 165] on link "View order confirmation" at bounding box center [654, 164] width 121 height 21
